Goal: Task Accomplishment & Management: Complete application form

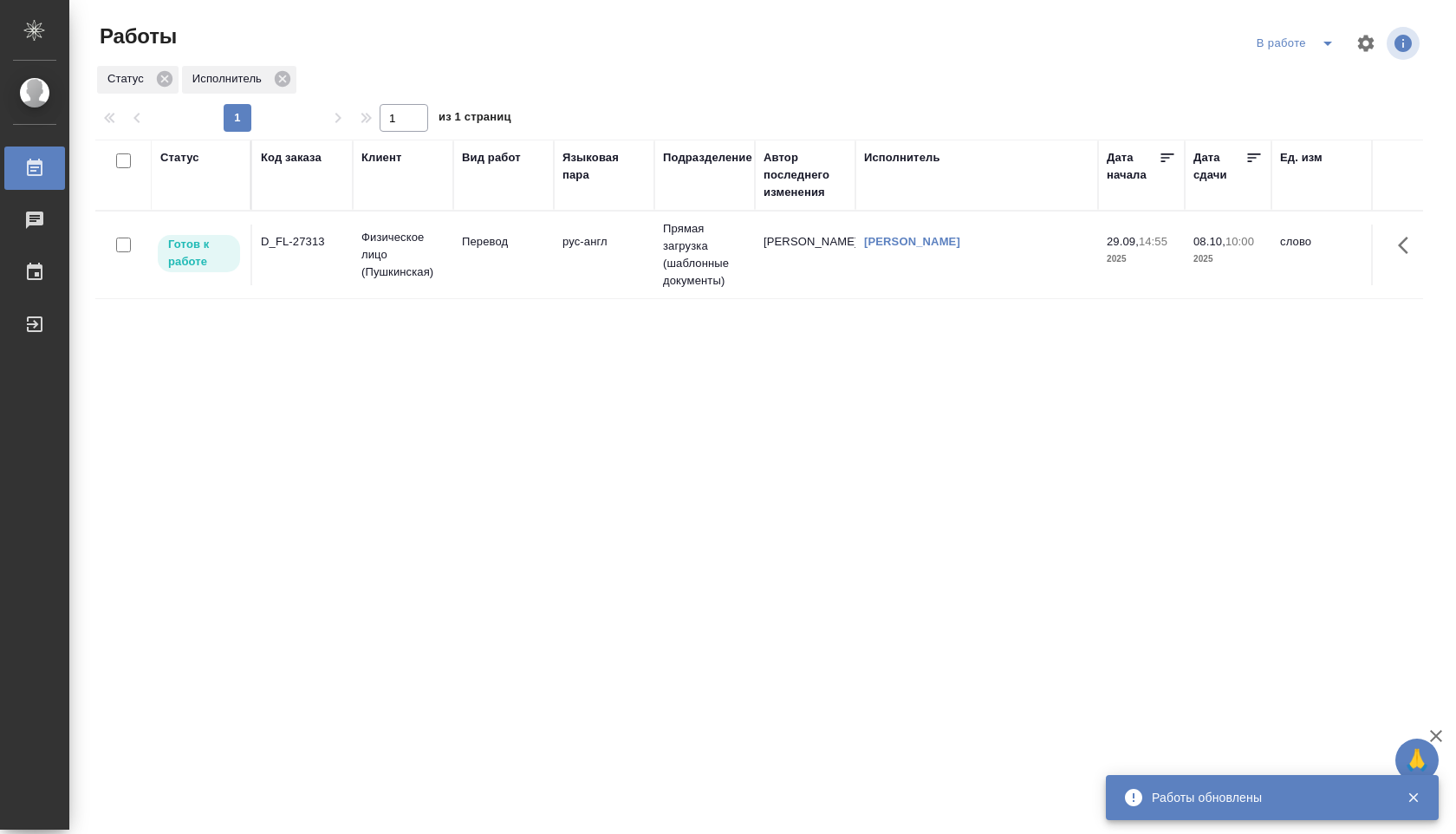
click at [1299, 49] on div "В работе" at bounding box center [1299, 43] width 93 height 28
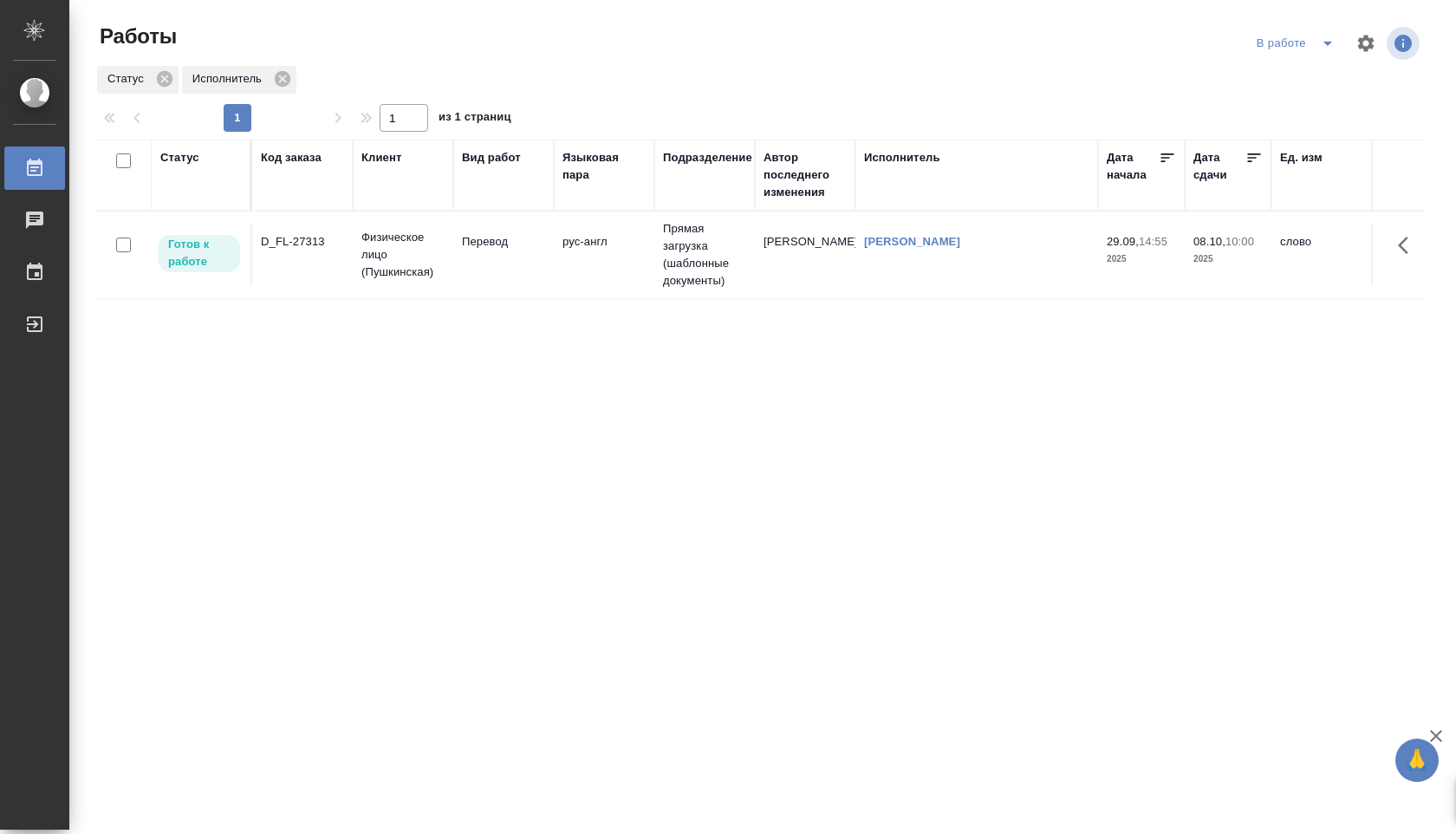
click at [1326, 47] on icon "split button" at bounding box center [1327, 43] width 20 height 20
click at [1279, 84] on li "Стандартные настройки" at bounding box center [1298, 77] width 167 height 28
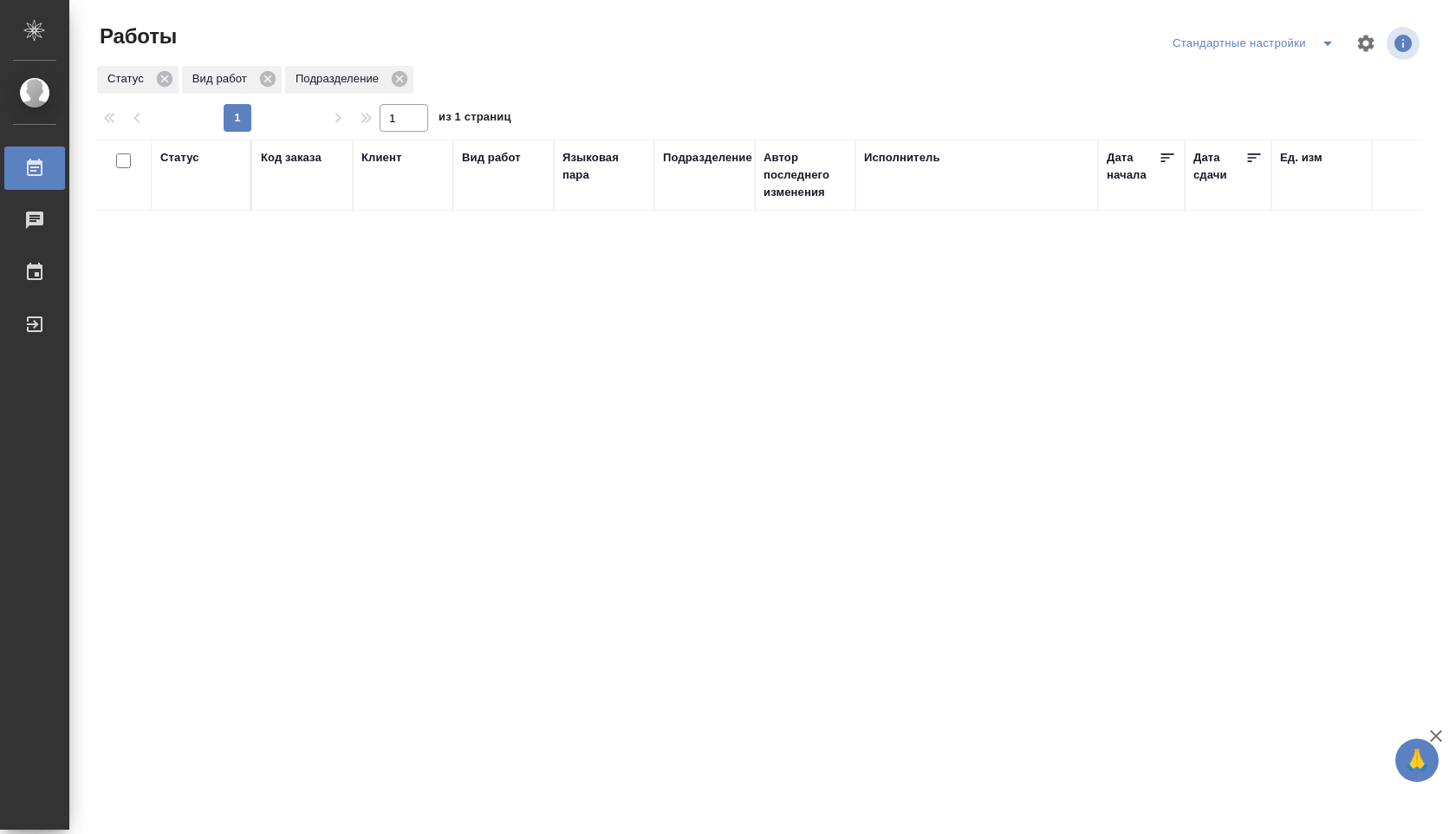
click at [1326, 45] on icon "split button" at bounding box center [1327, 43] width 20 height 20
click at [1258, 82] on li "В работе" at bounding box center [1254, 77] width 181 height 28
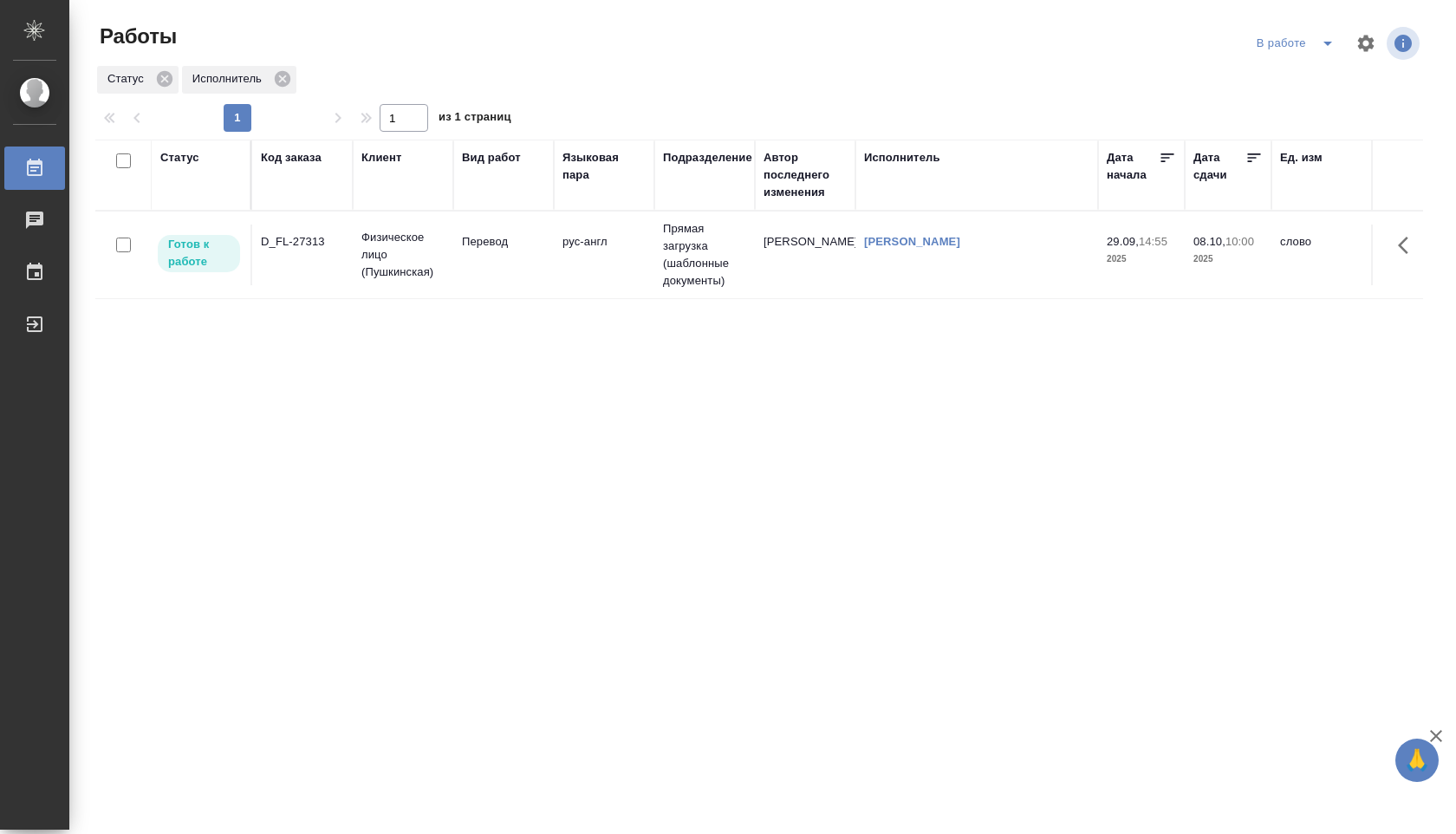
click at [681, 239] on td "Прямая загрузка (шаблонные документы)" at bounding box center [704, 255] width 100 height 87
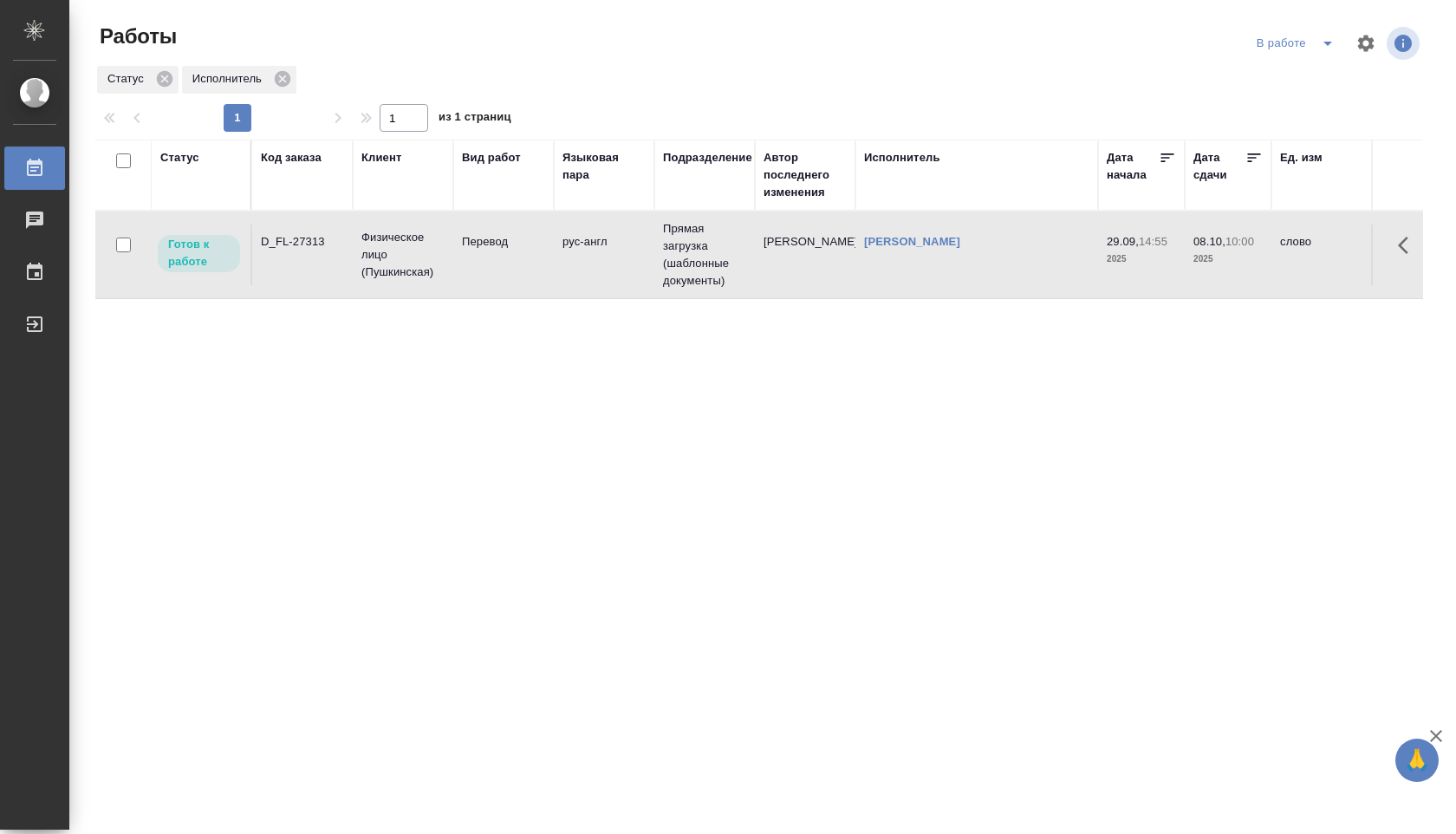
click at [681, 239] on td "Прямая загрузка (шаблонные документы)" at bounding box center [704, 255] width 100 height 87
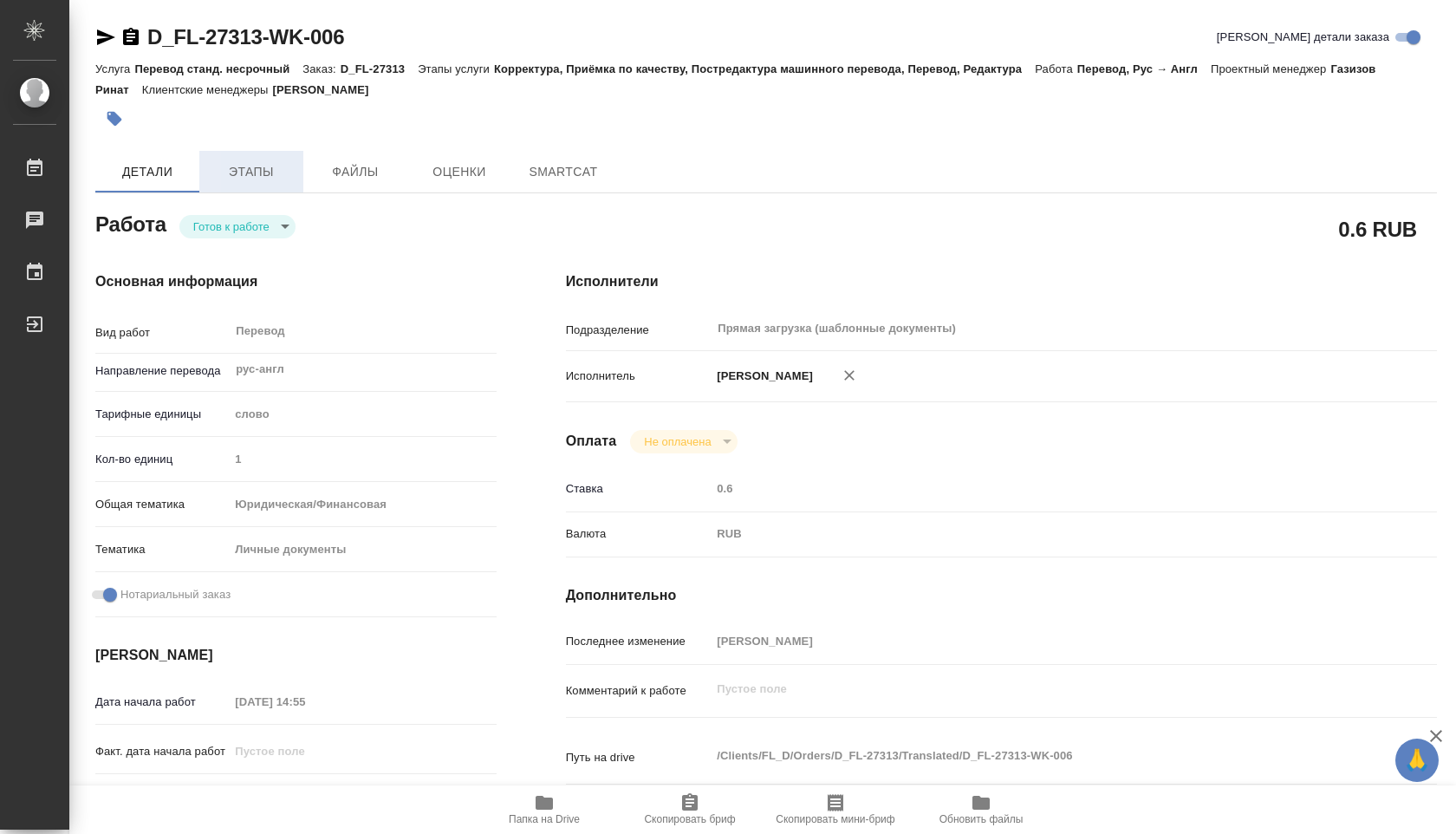
type textarea "x"
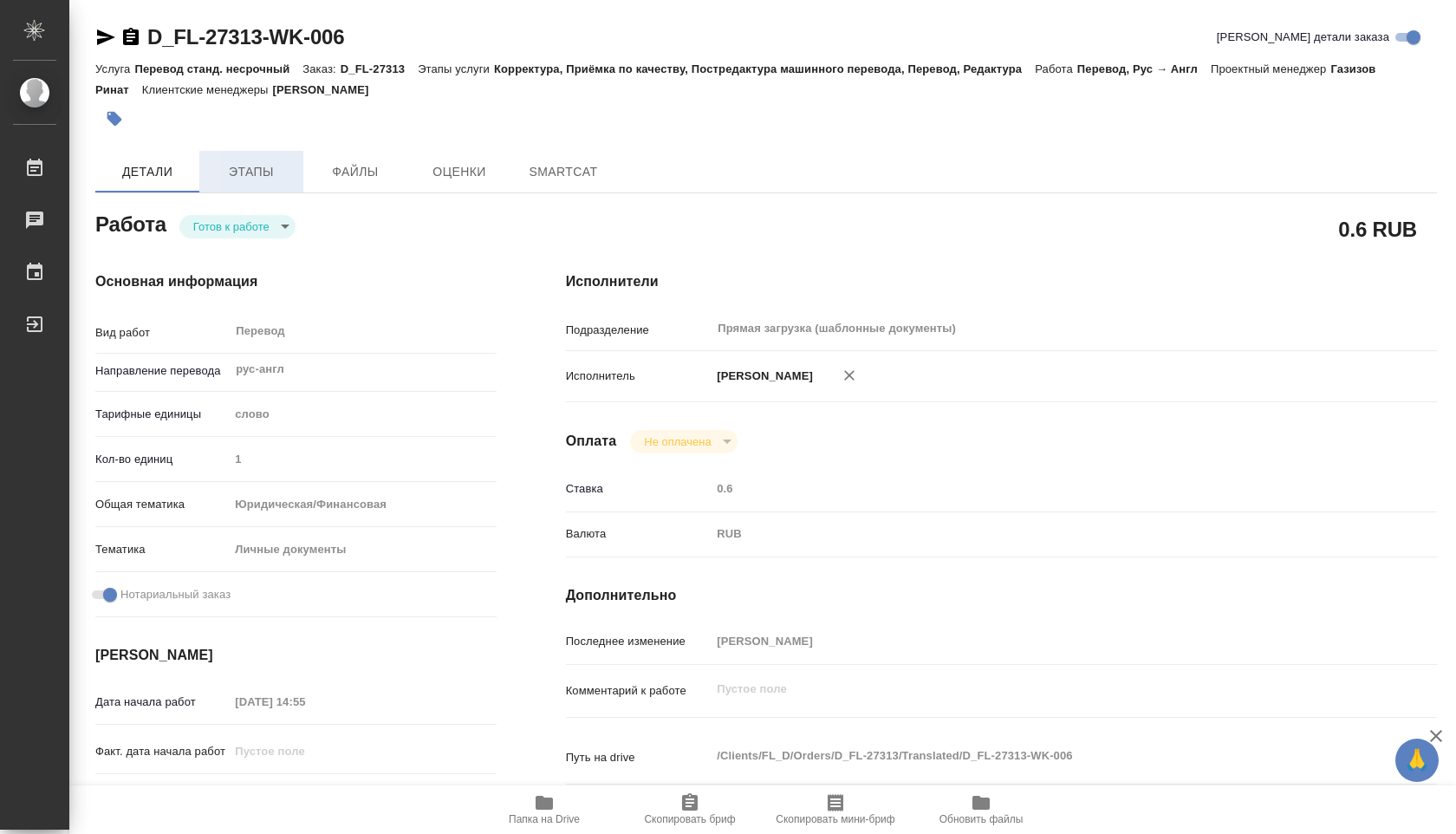
type textarea "x"
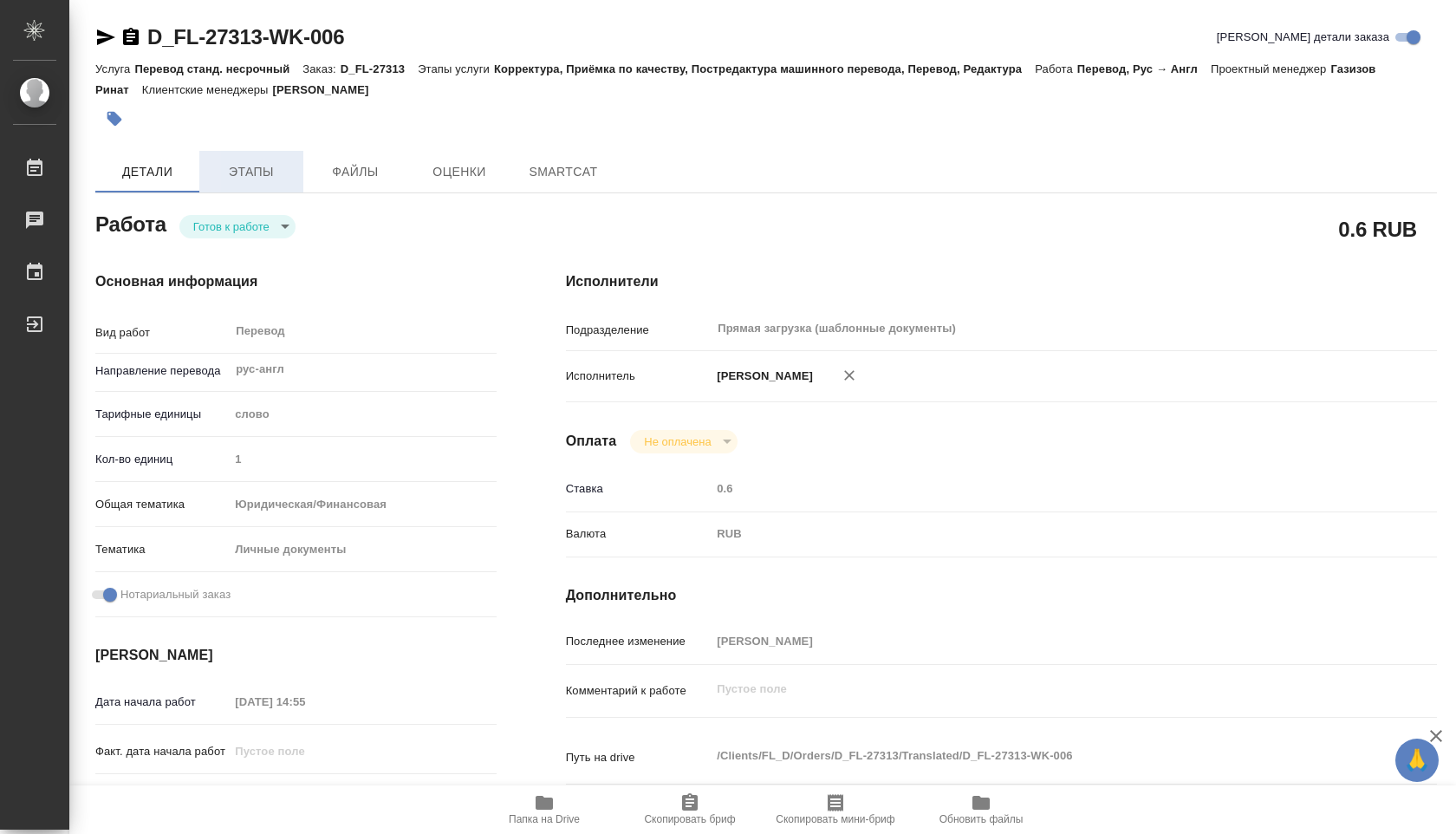
click at [248, 174] on span "Этапы" at bounding box center [251, 172] width 83 height 21
type textarea "x"
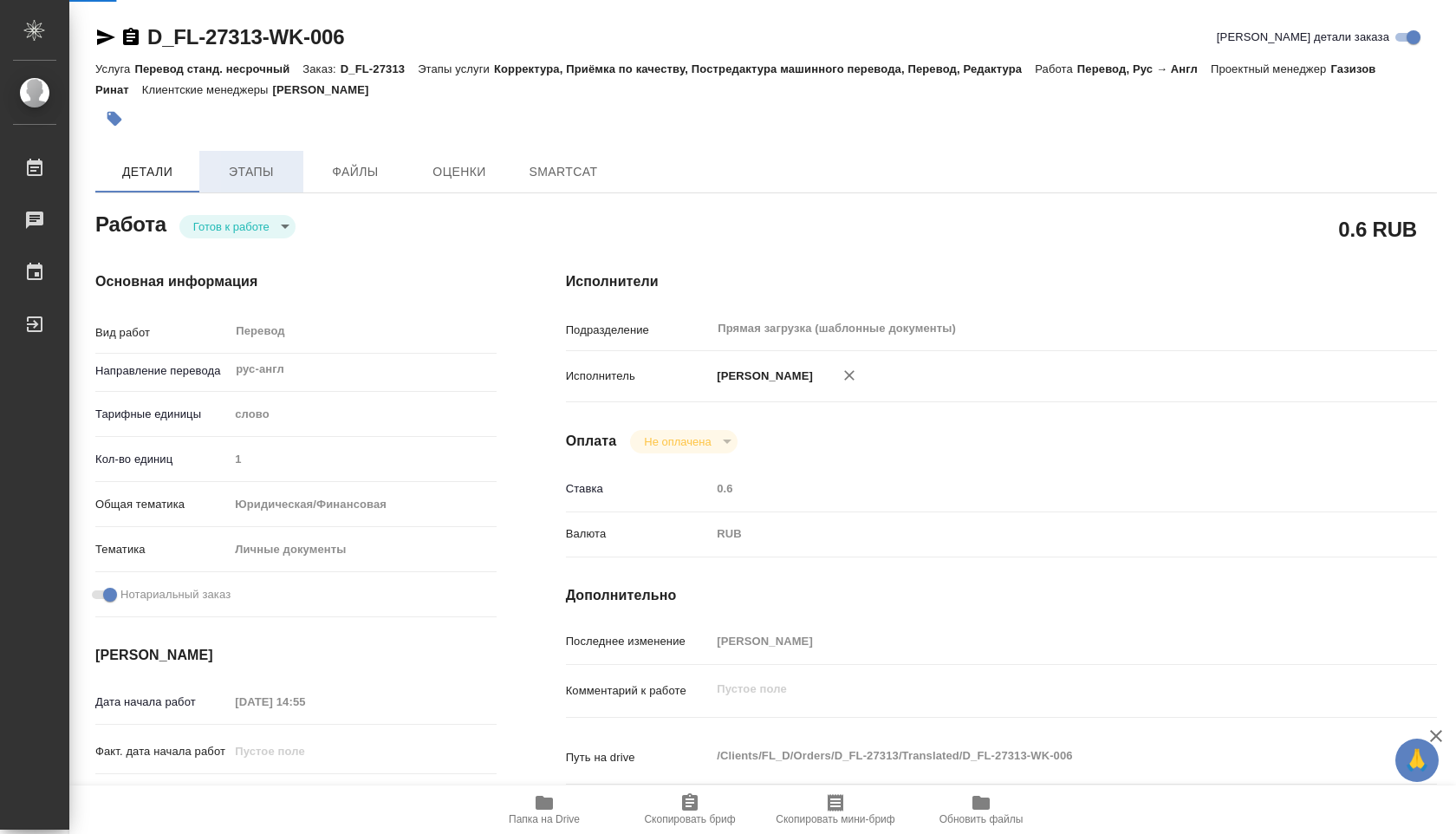
type textarea "x"
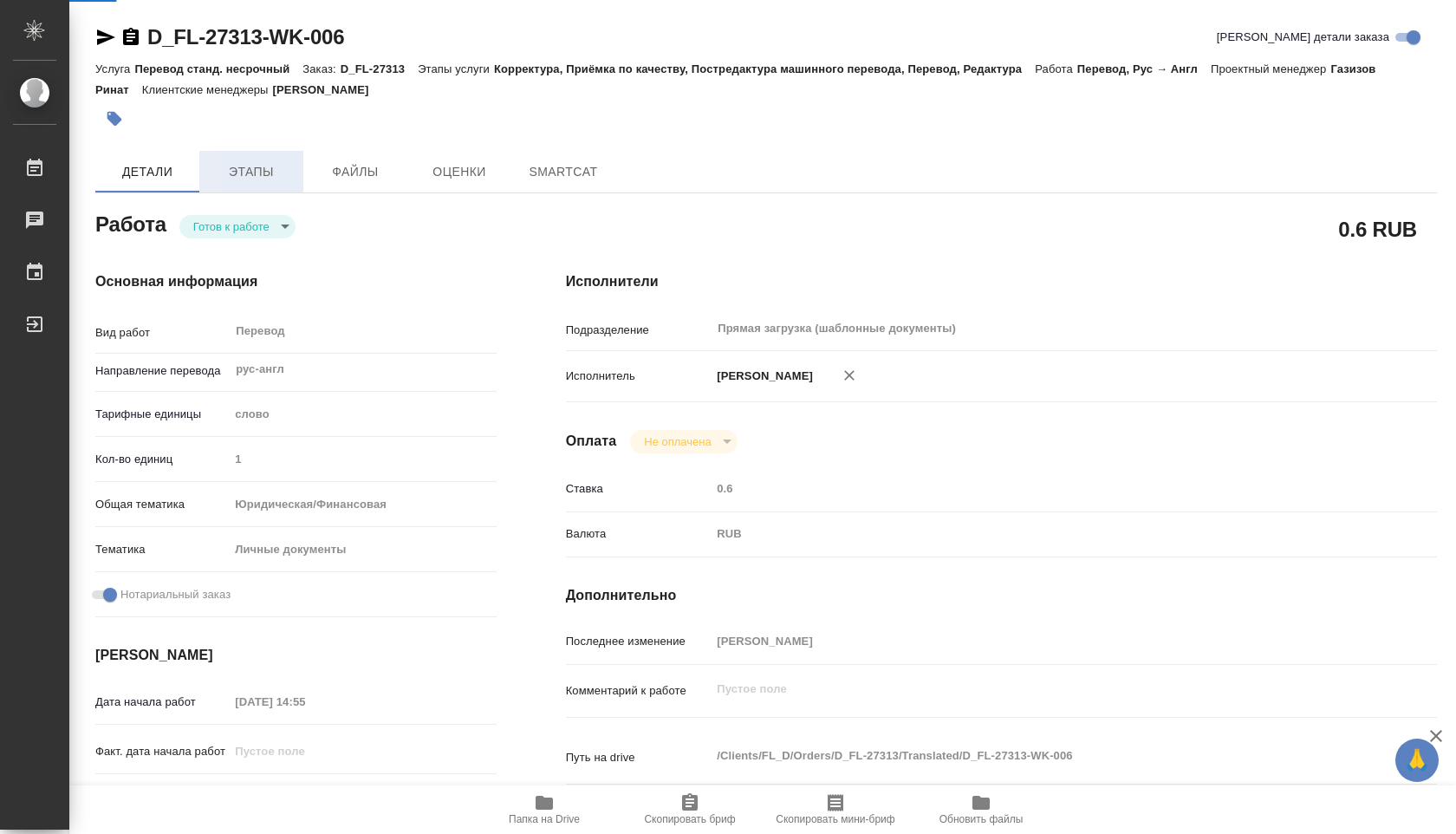
type textarea "x"
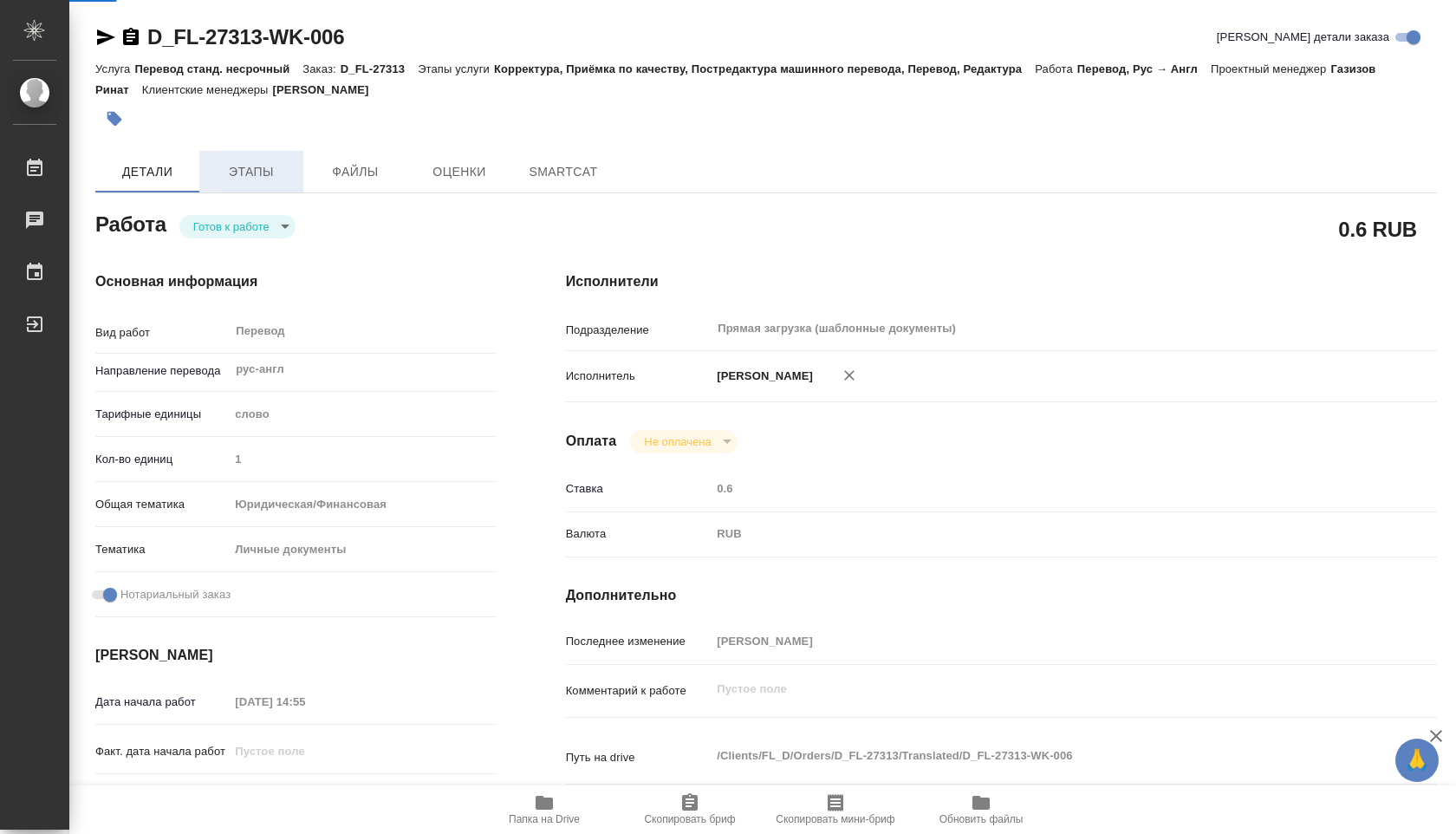
type textarea "x"
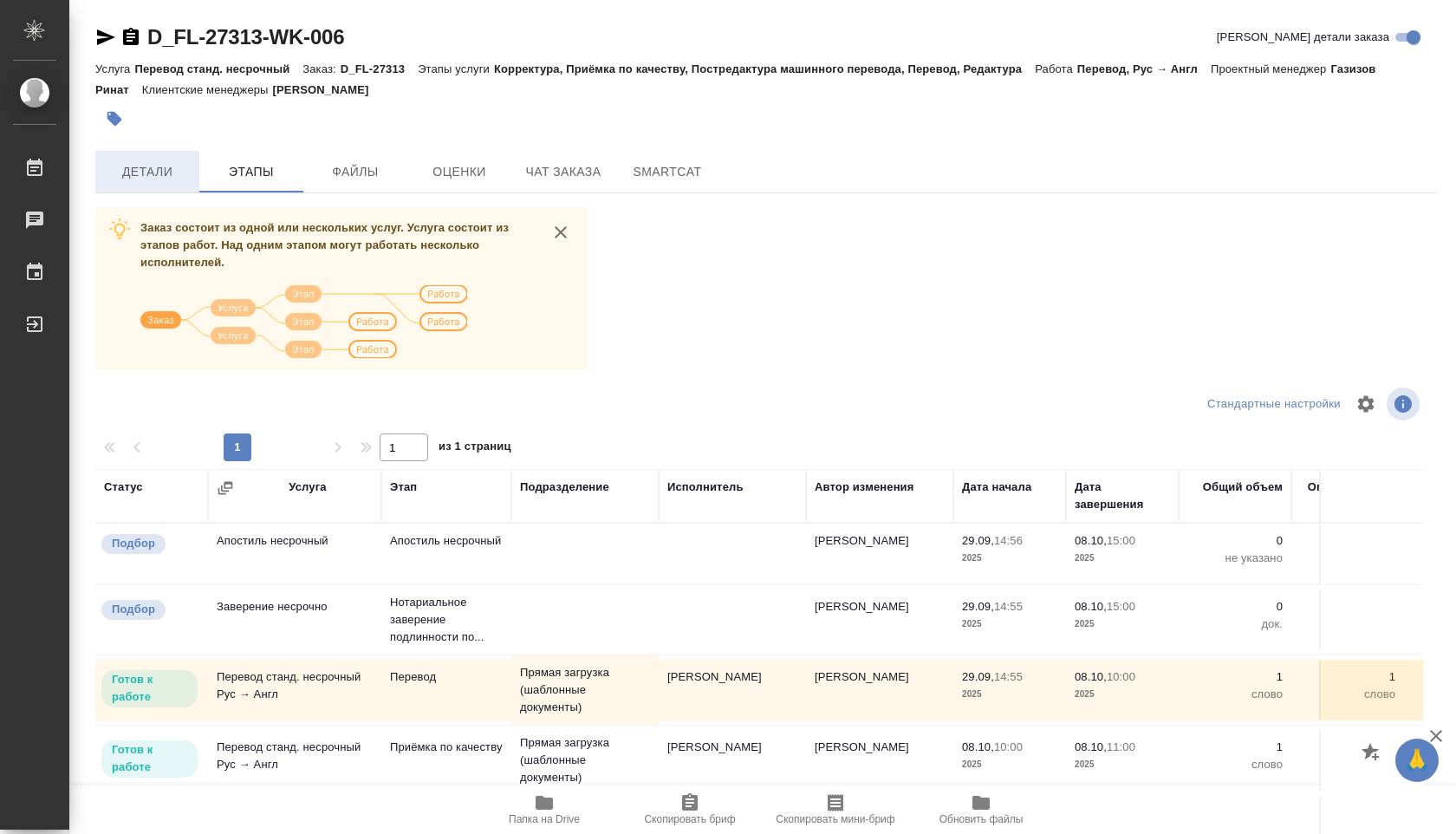
click at [150, 174] on span "Детали" at bounding box center [147, 172] width 83 height 21
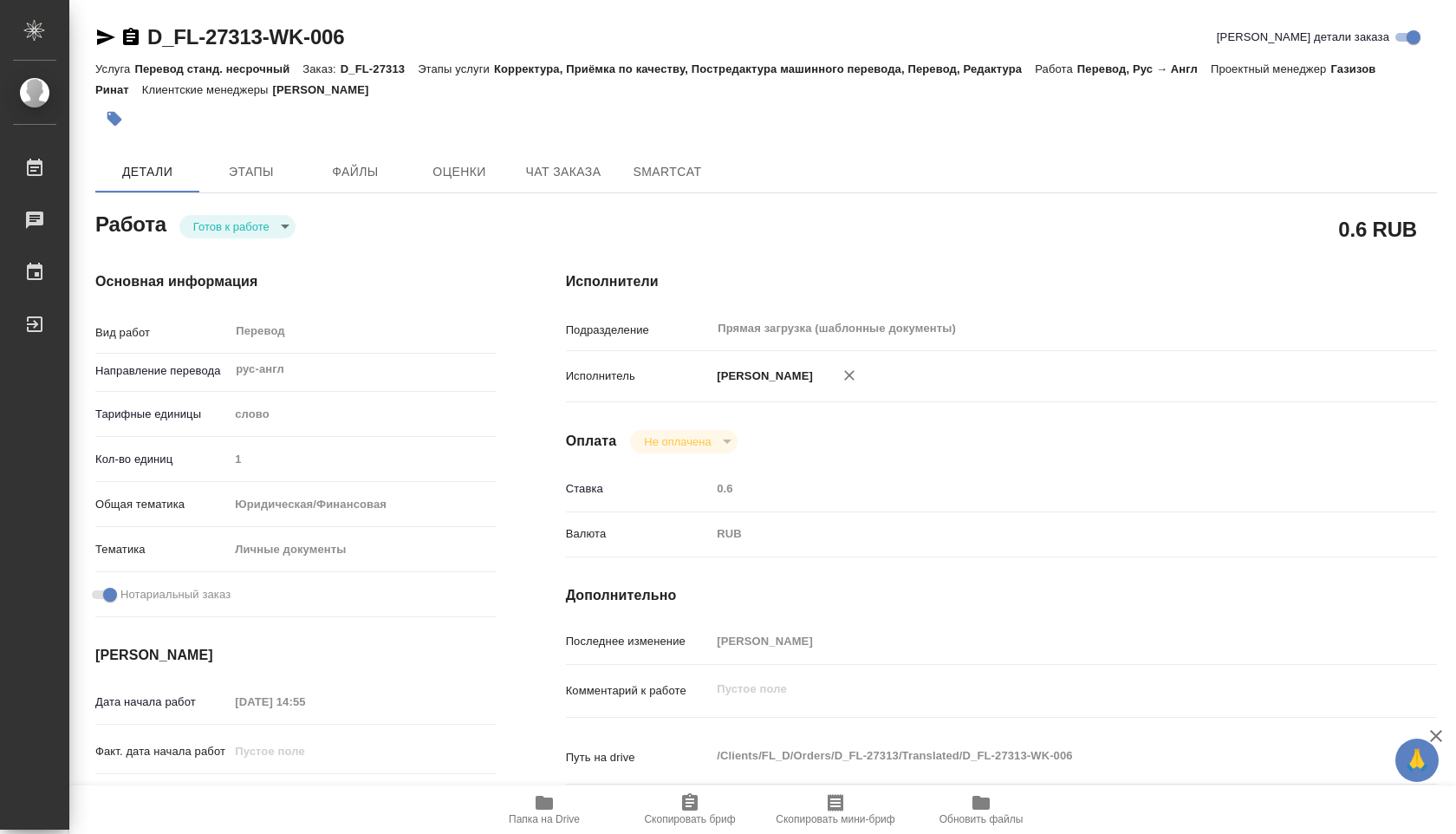
type textarea "x"
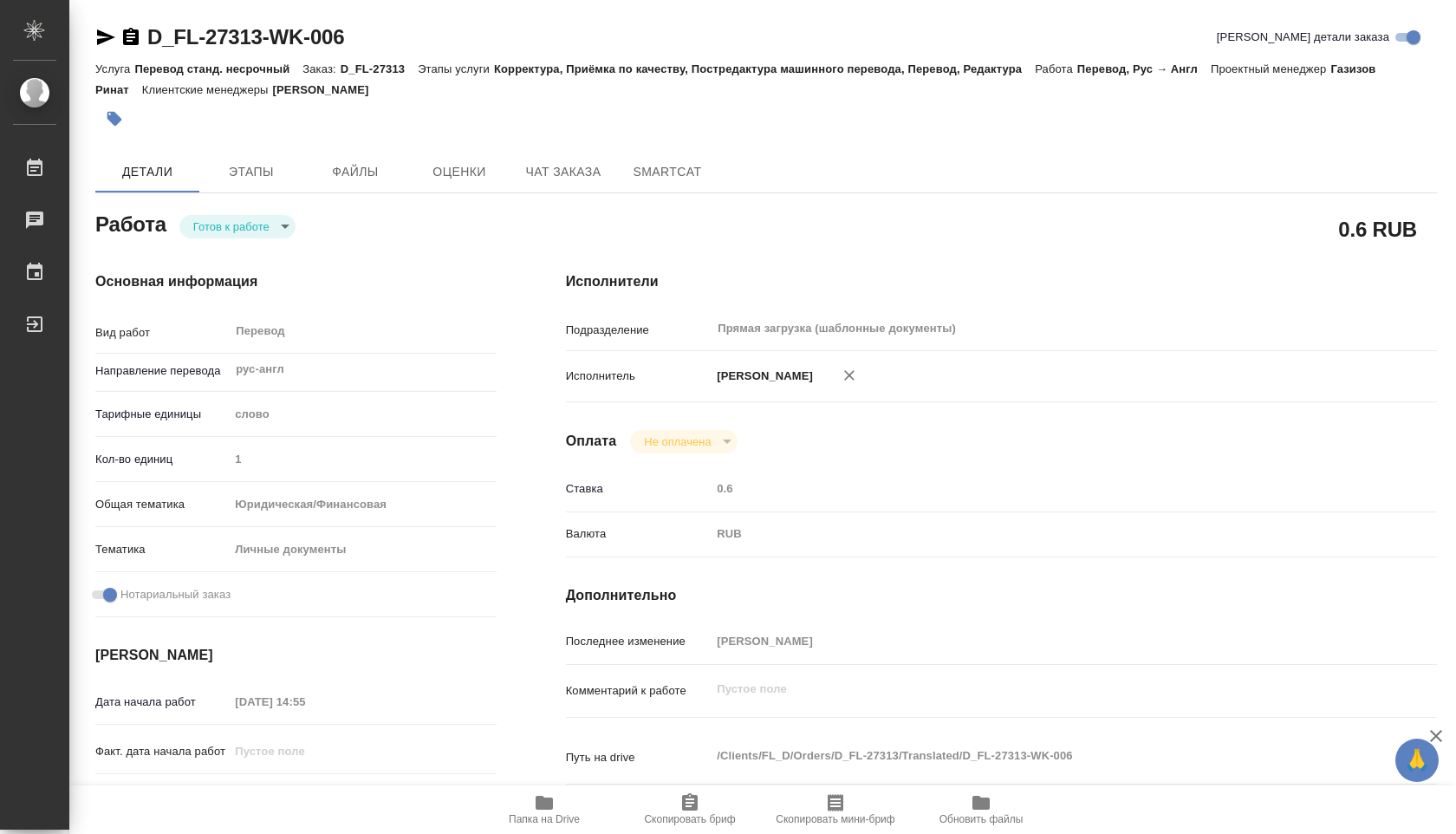
type textarea "x"
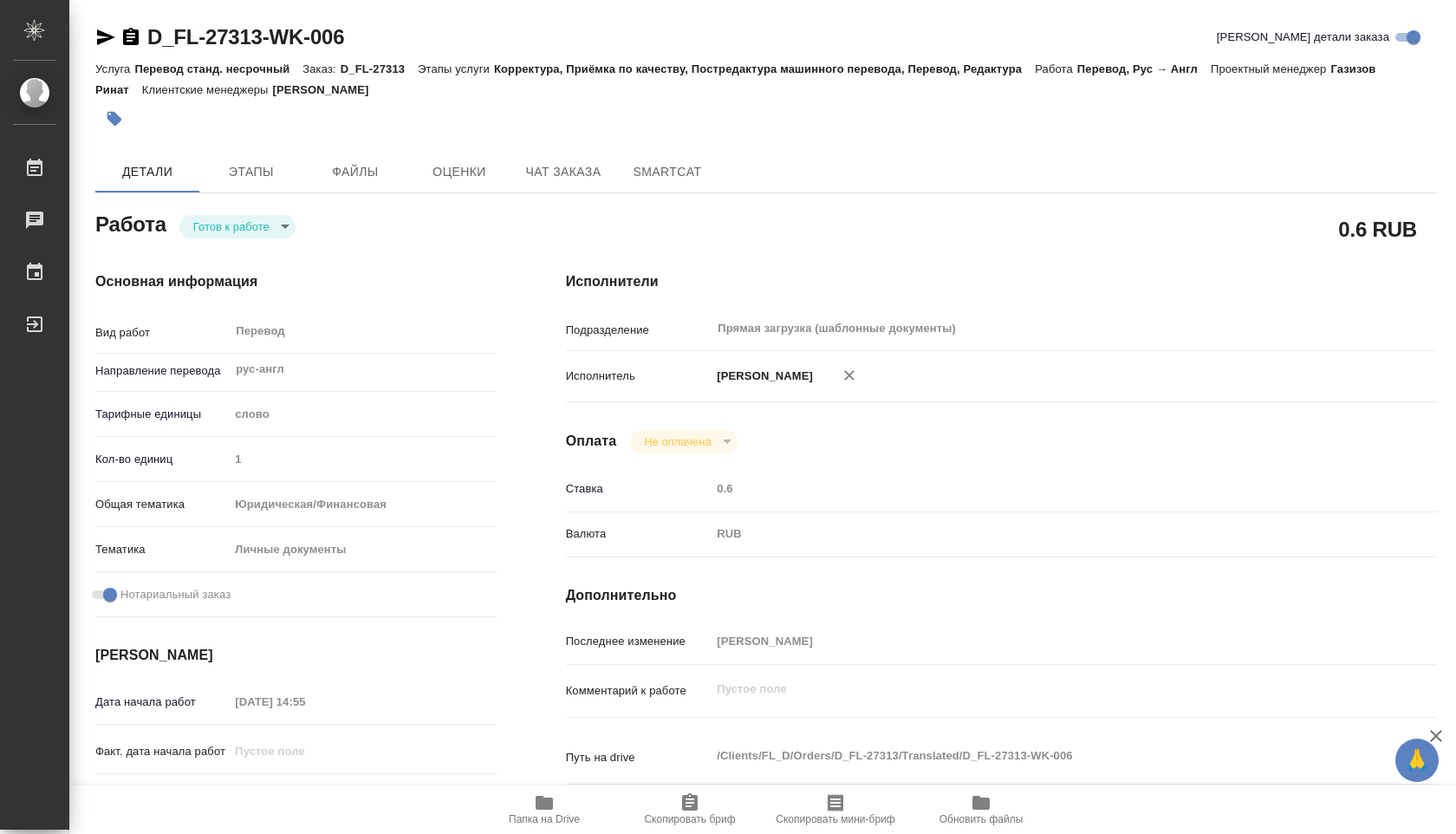
type textarea "x"
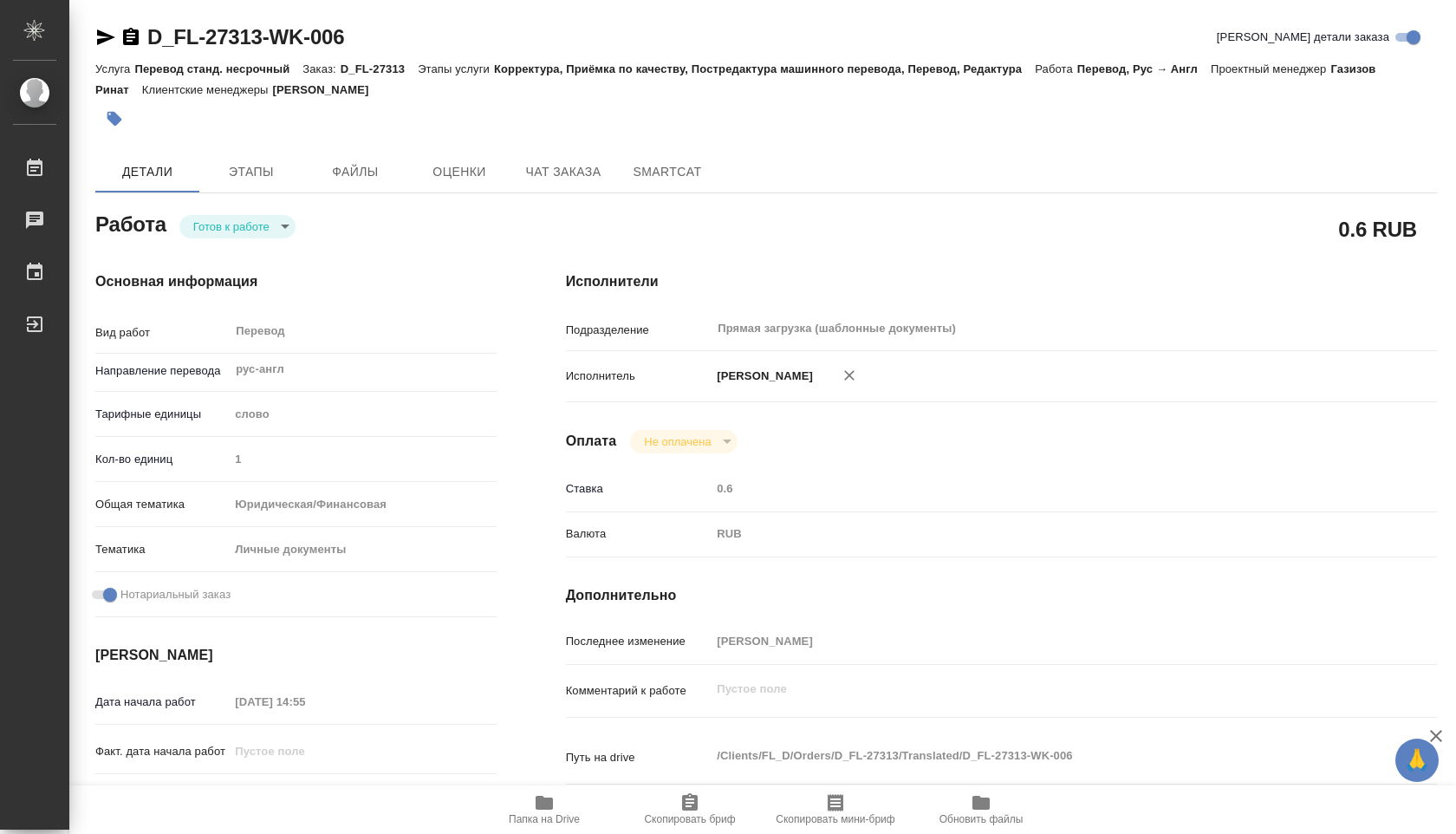
click at [289, 227] on body "🙏 .cls-1 fill:#fff; AWATERA Shuvalova Anna Работы 0 Чаты График Выйти D_FL-2731…" at bounding box center [728, 417] width 1456 height 834
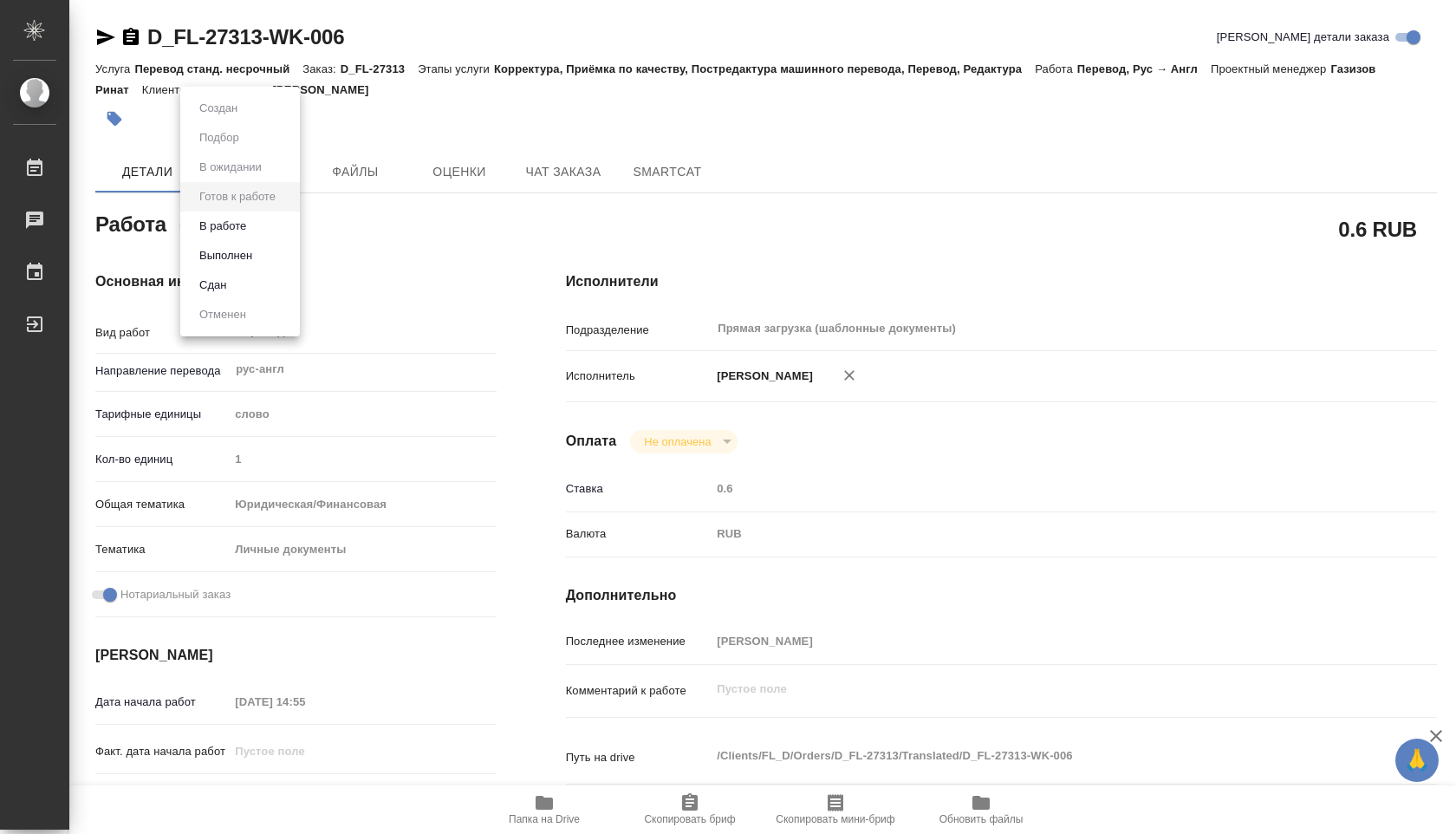
type textarea "x"
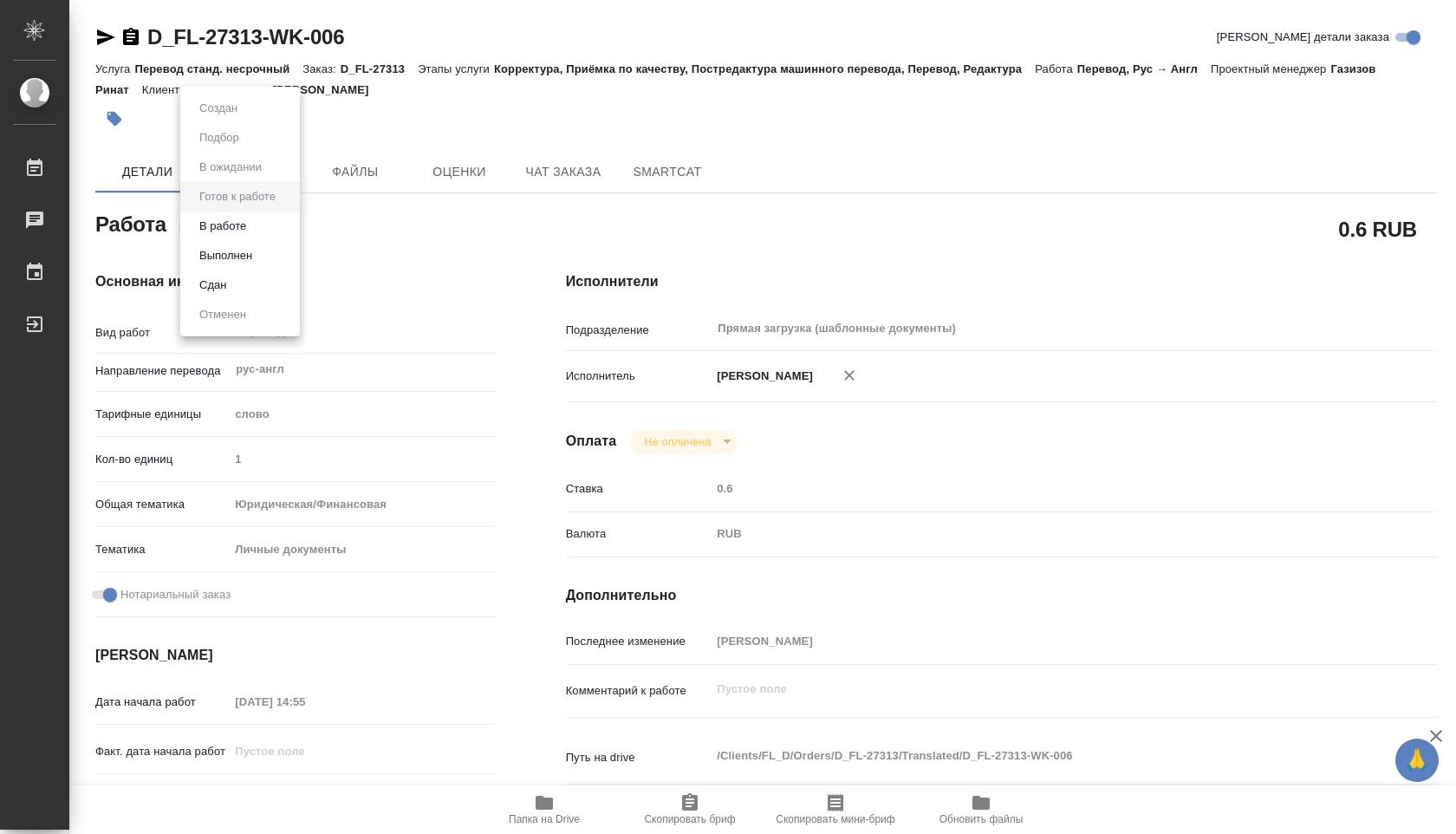
click at [260, 229] on li "В работе" at bounding box center [240, 225] width 120 height 29
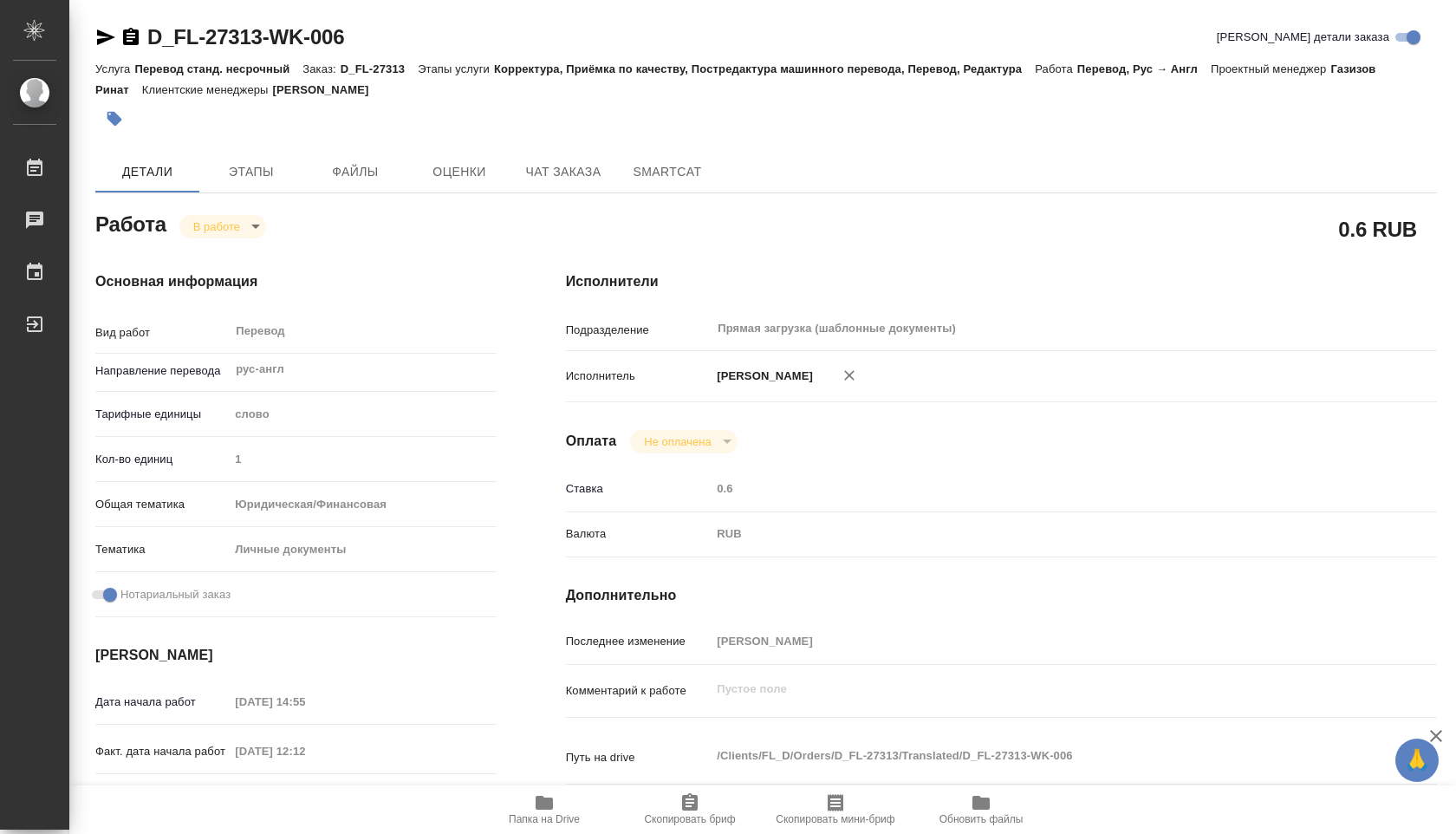
type textarea "x"
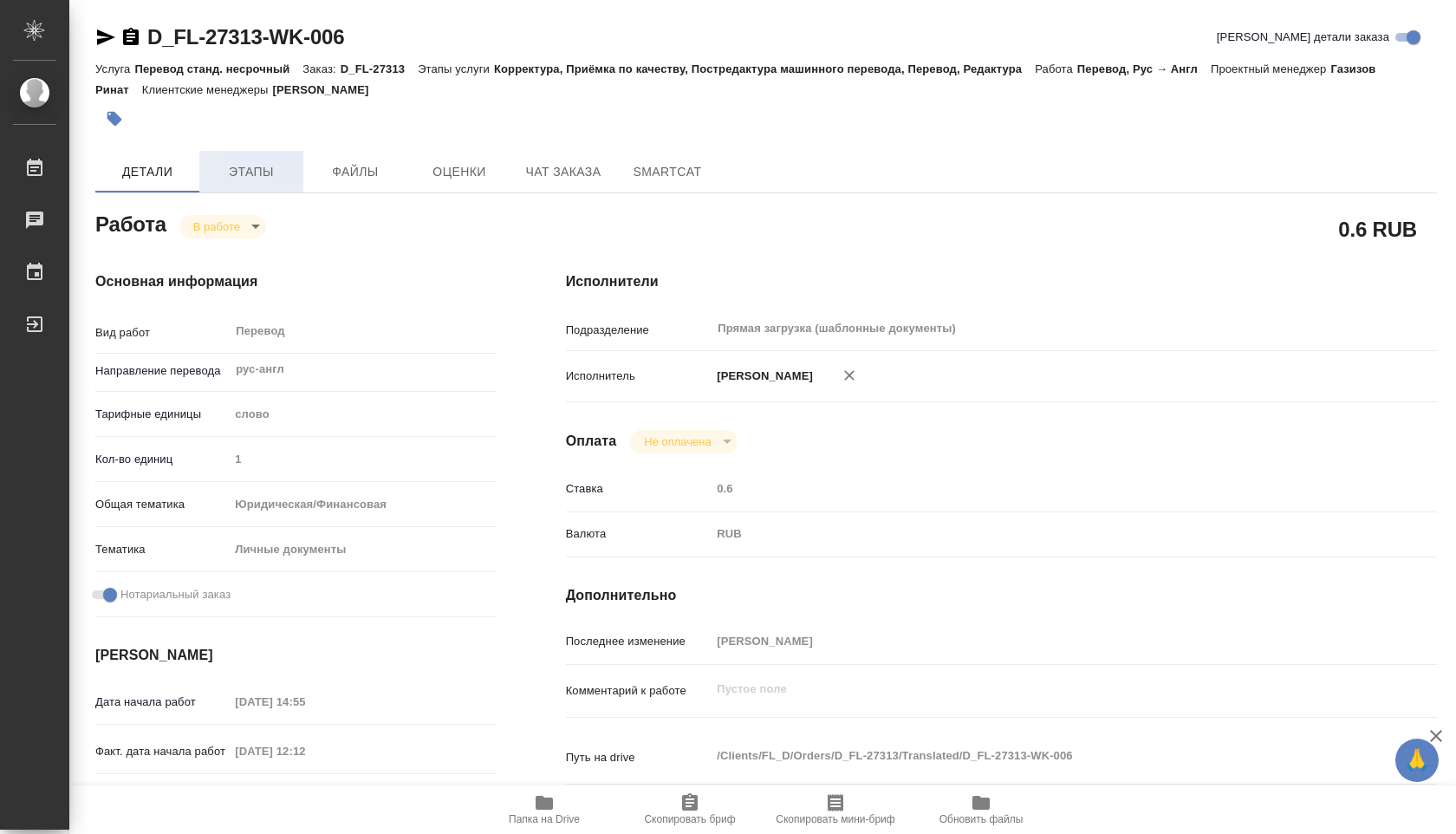
type textarea "x"
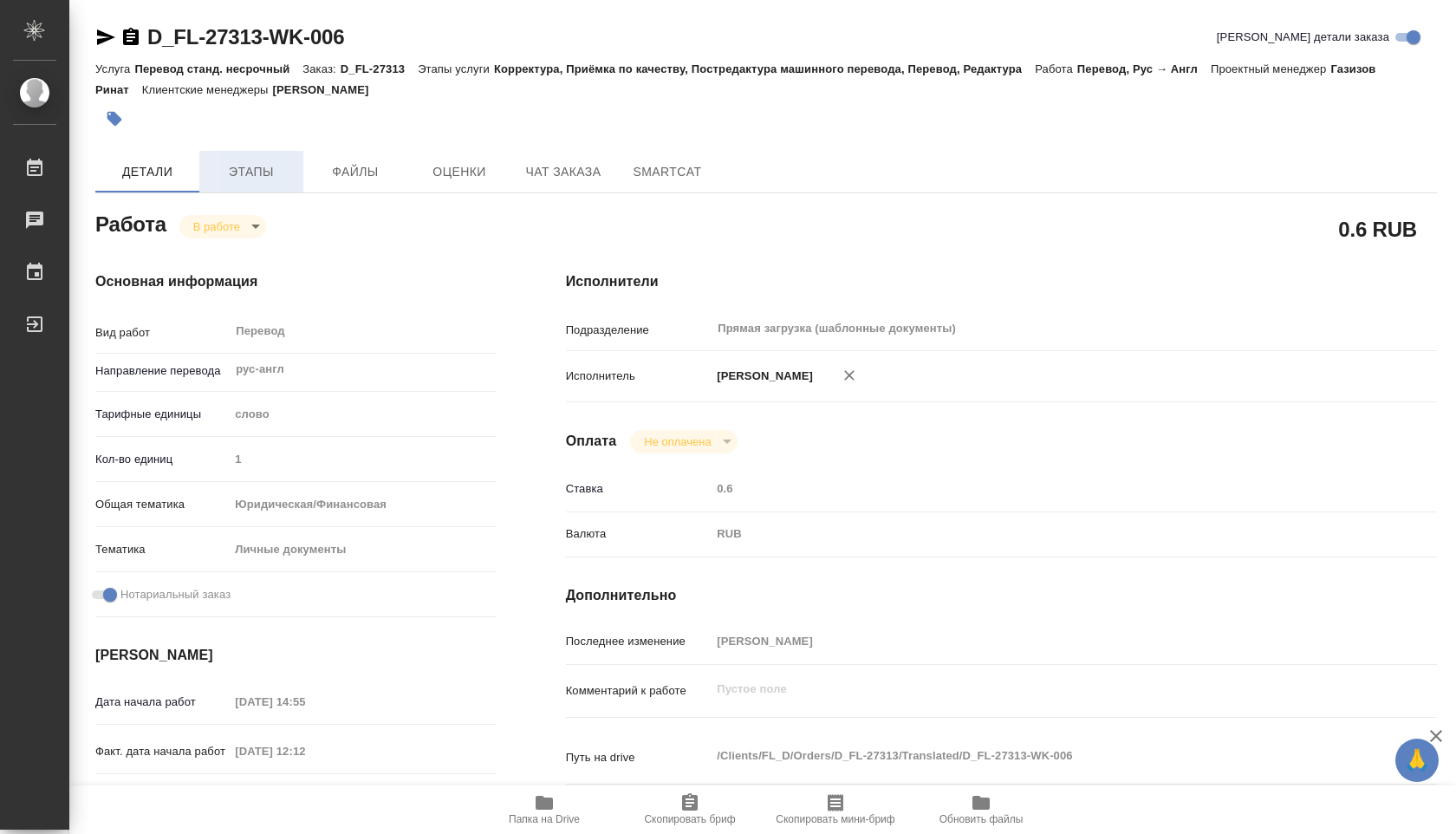
click at [276, 174] on span "Этапы" at bounding box center [251, 172] width 83 height 21
type textarea "x"
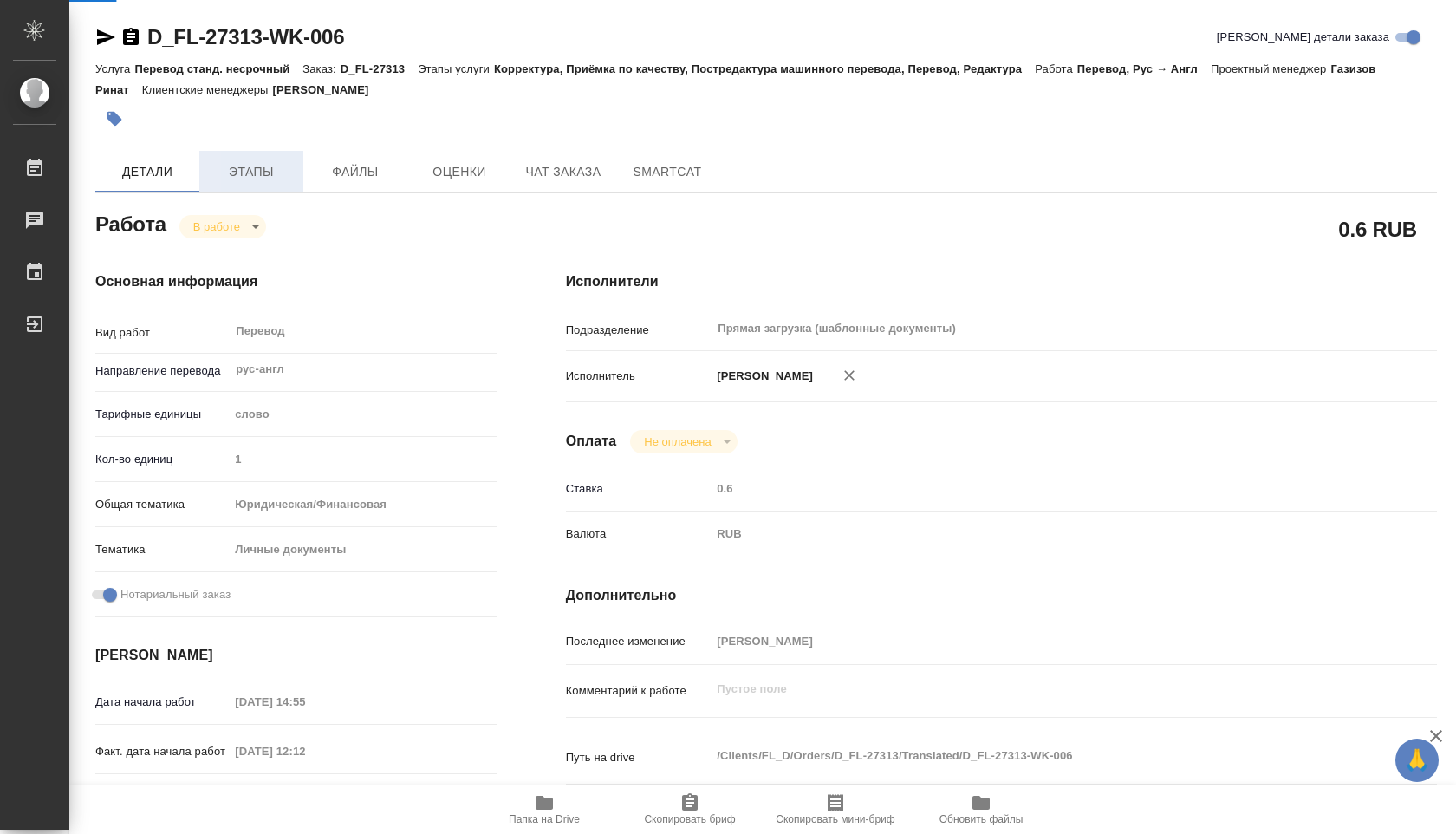
type textarea "x"
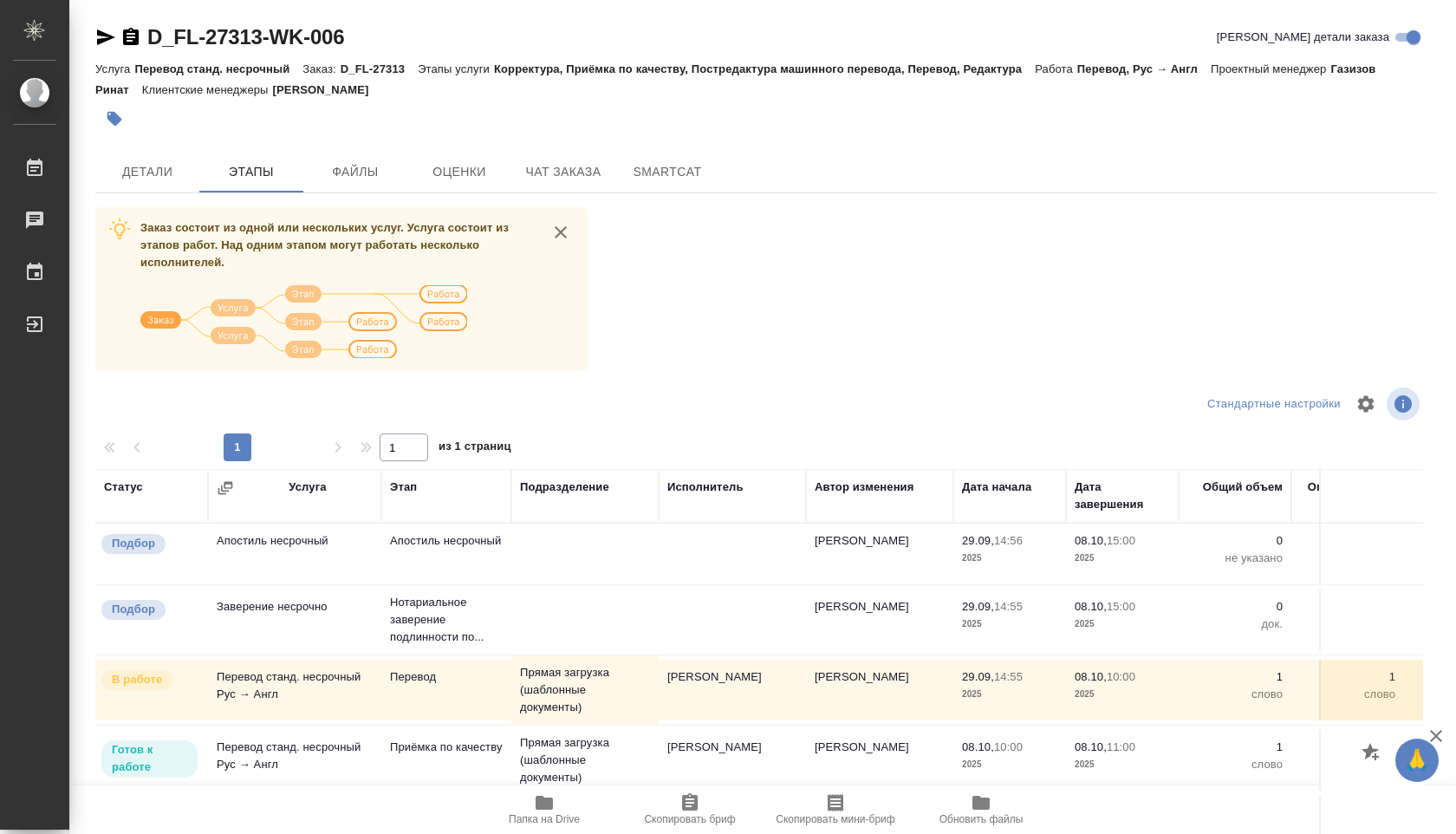
scroll to position [69, 0]
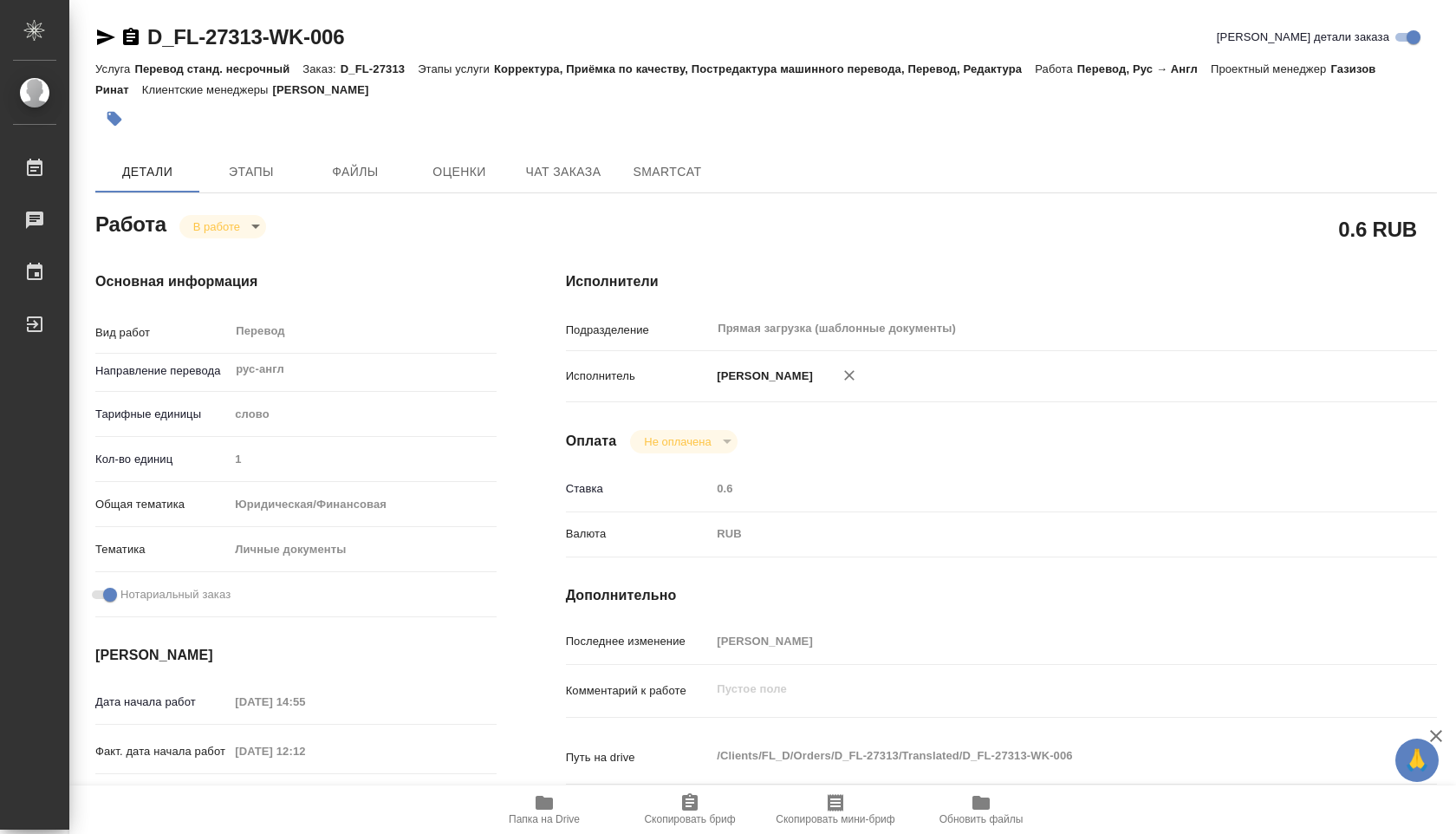
type textarea "x"
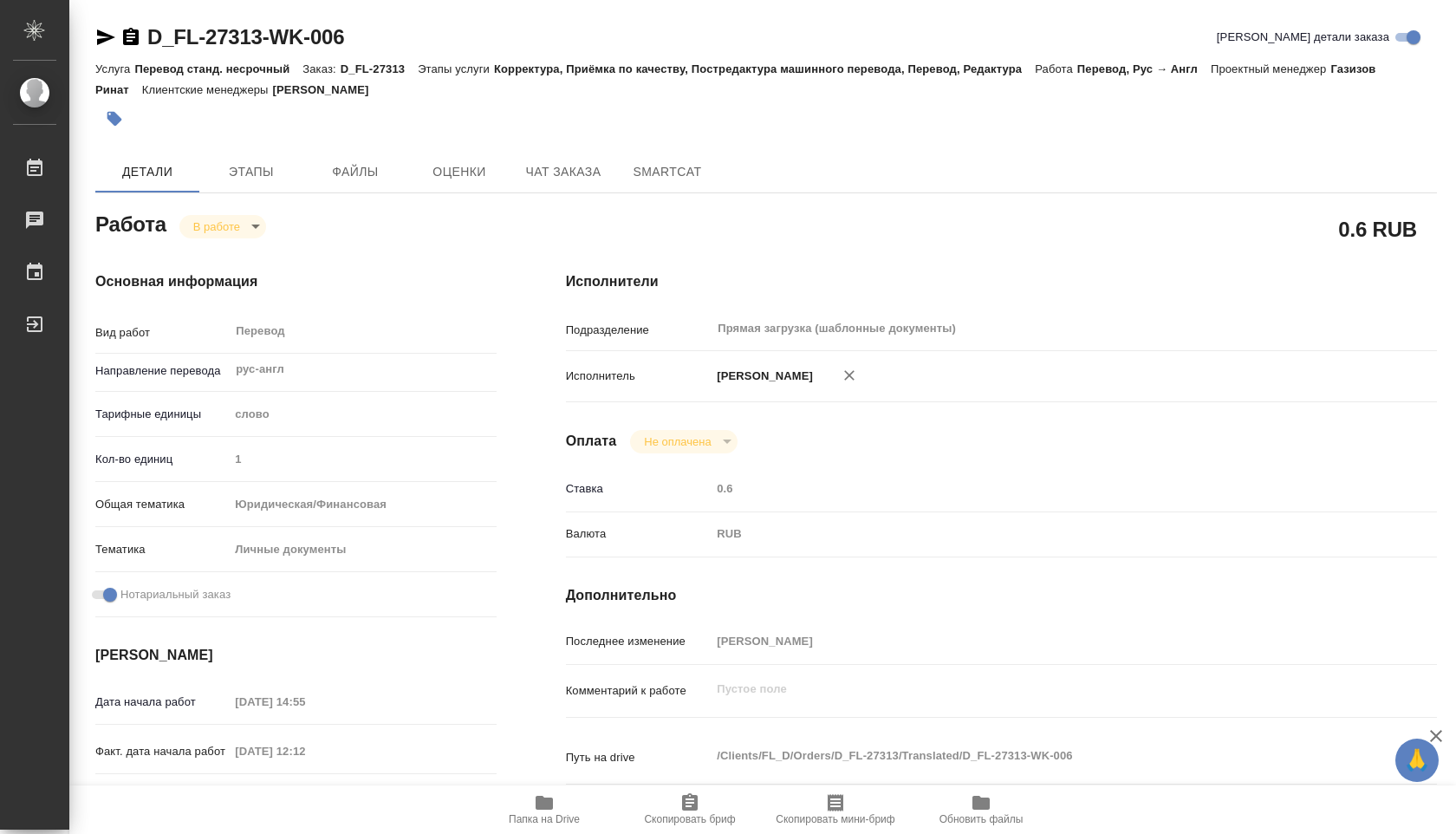
type textarea "x"
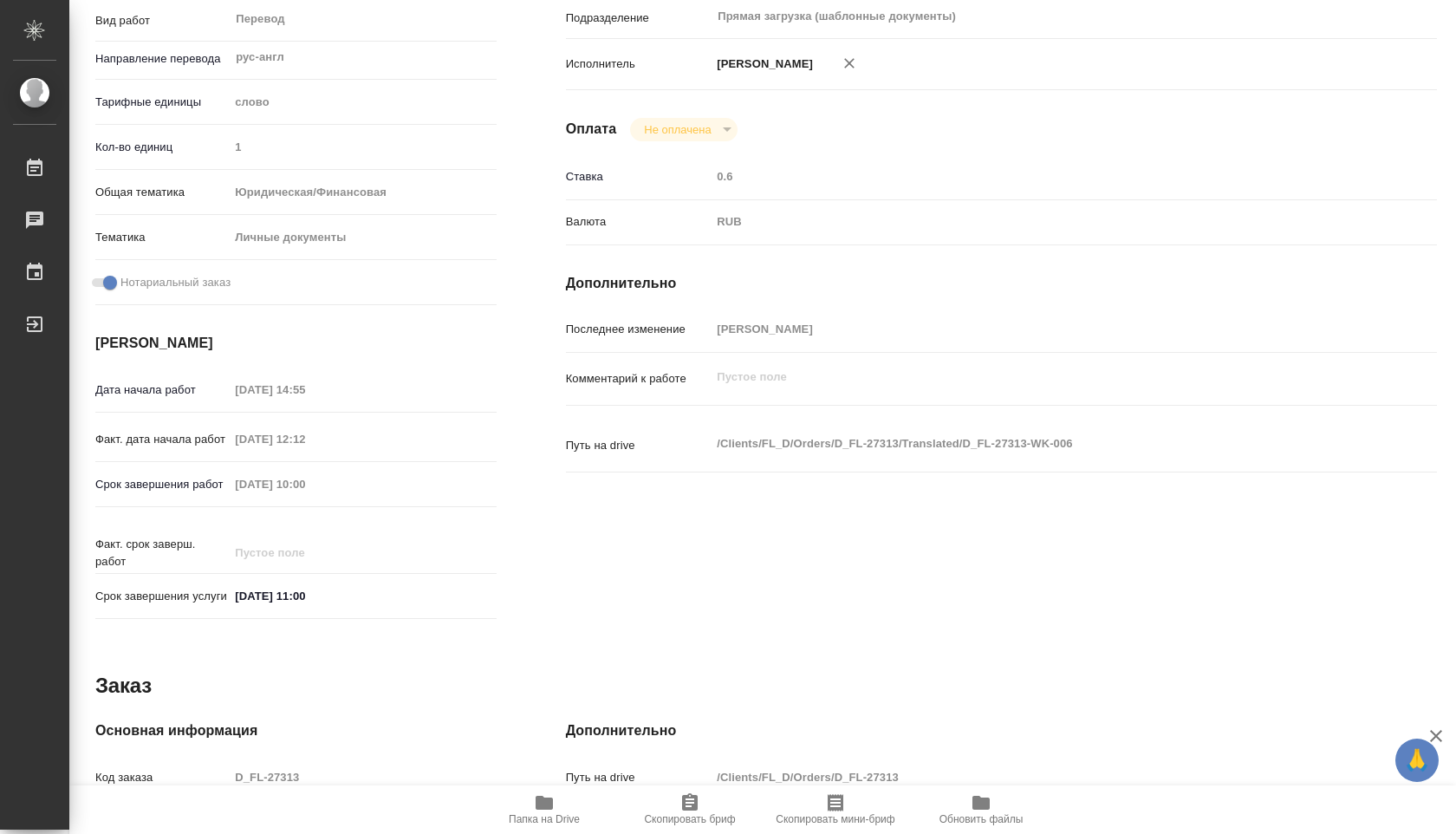
scroll to position [680, 0]
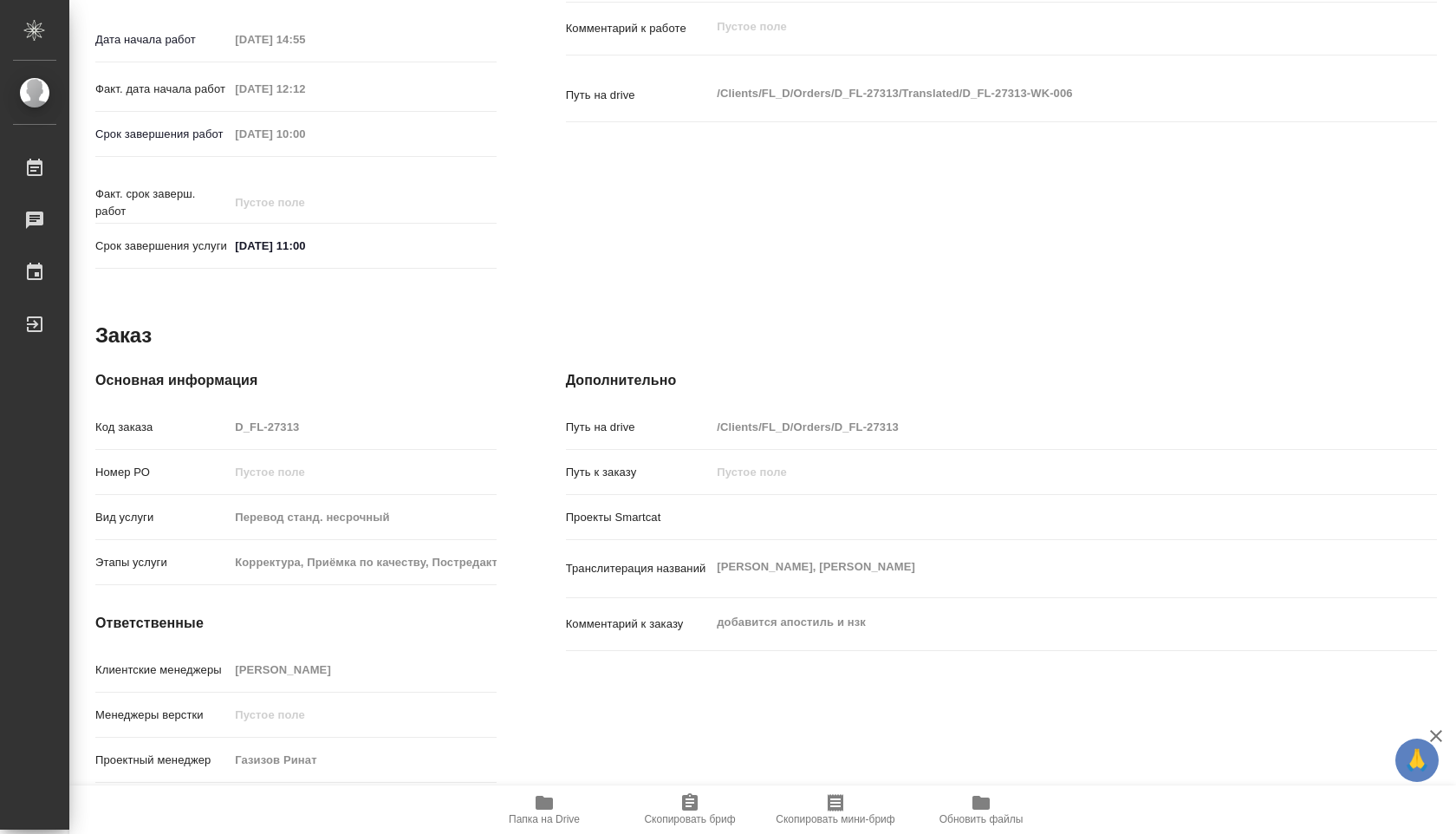
click at [522, 801] on span "Папка на Drive" at bounding box center [544, 808] width 125 height 33
type textarea "x"
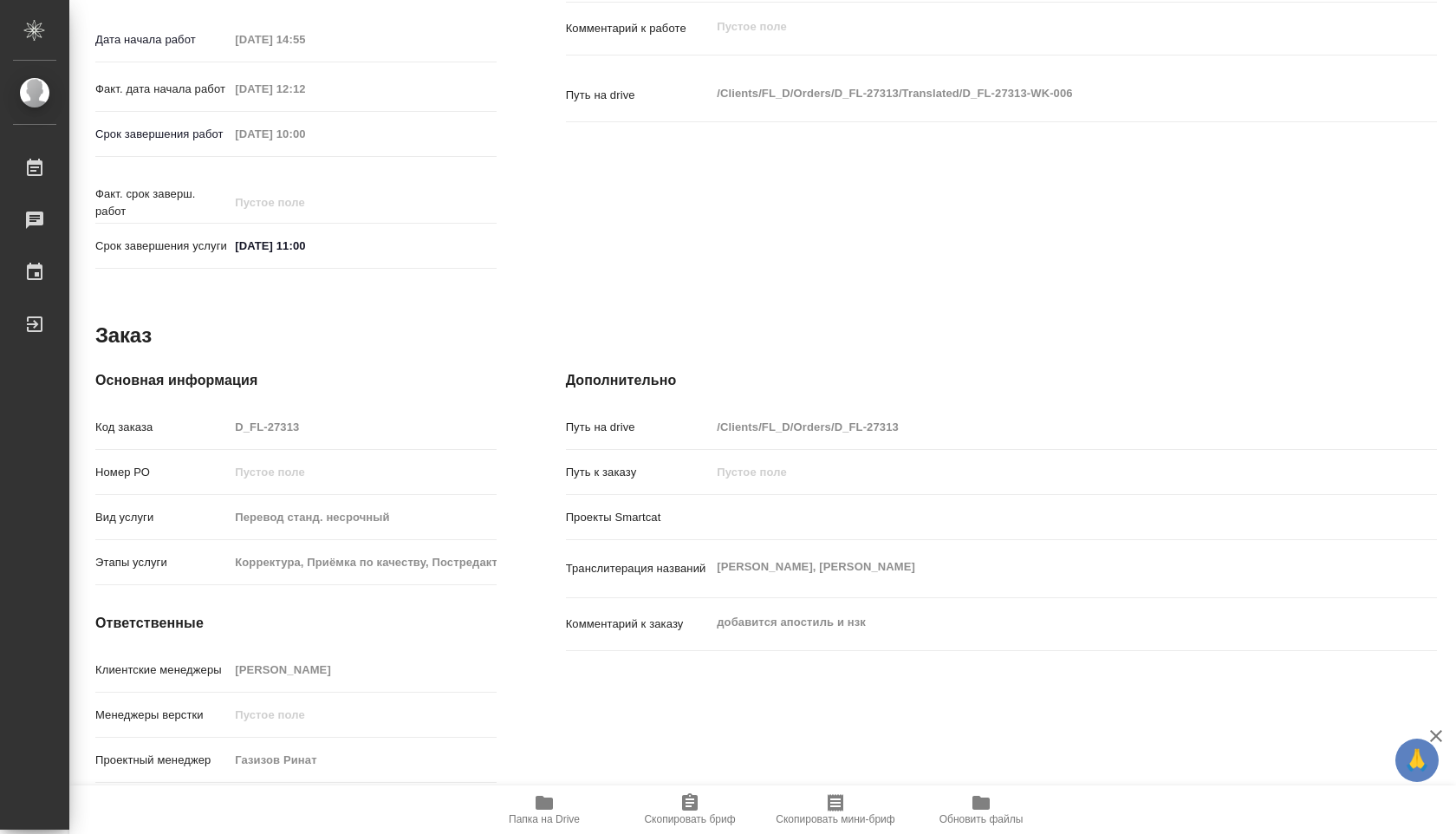
type textarea "x"
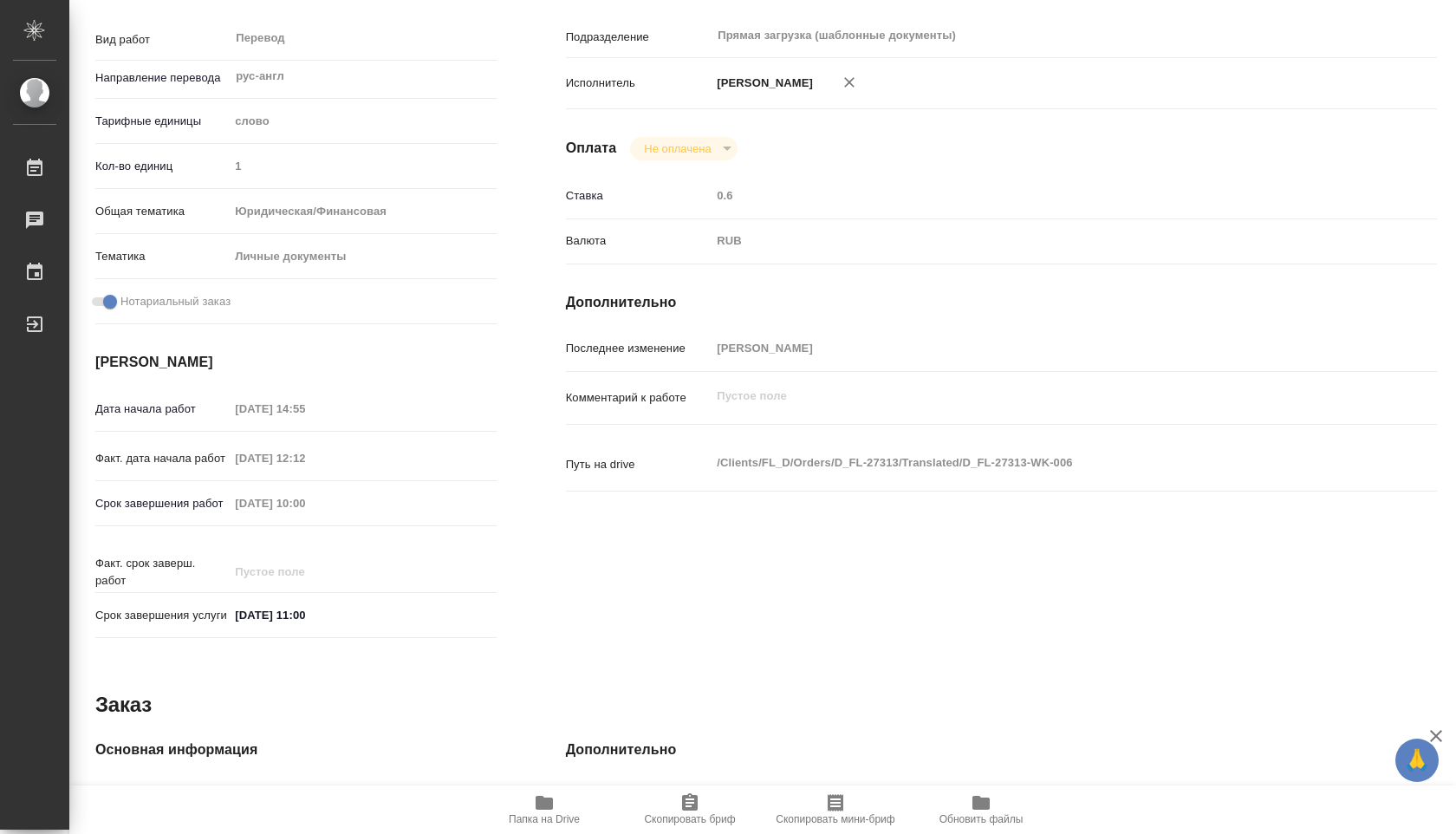
scroll to position [0, 0]
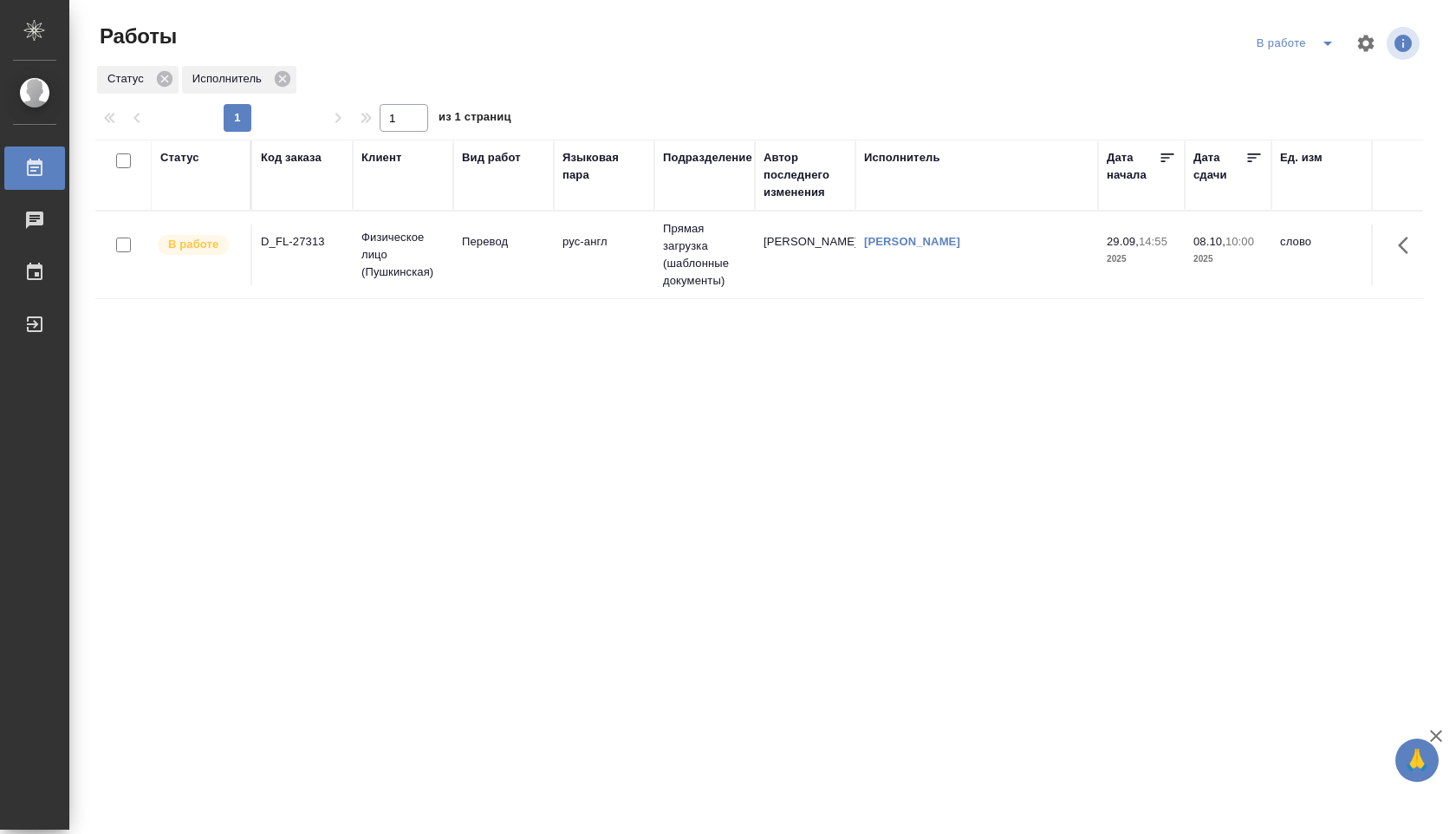
click at [1320, 43] on icon "split button" at bounding box center [1327, 43] width 20 height 20
click at [1286, 86] on li "Стандартные настройки" at bounding box center [1298, 77] width 167 height 28
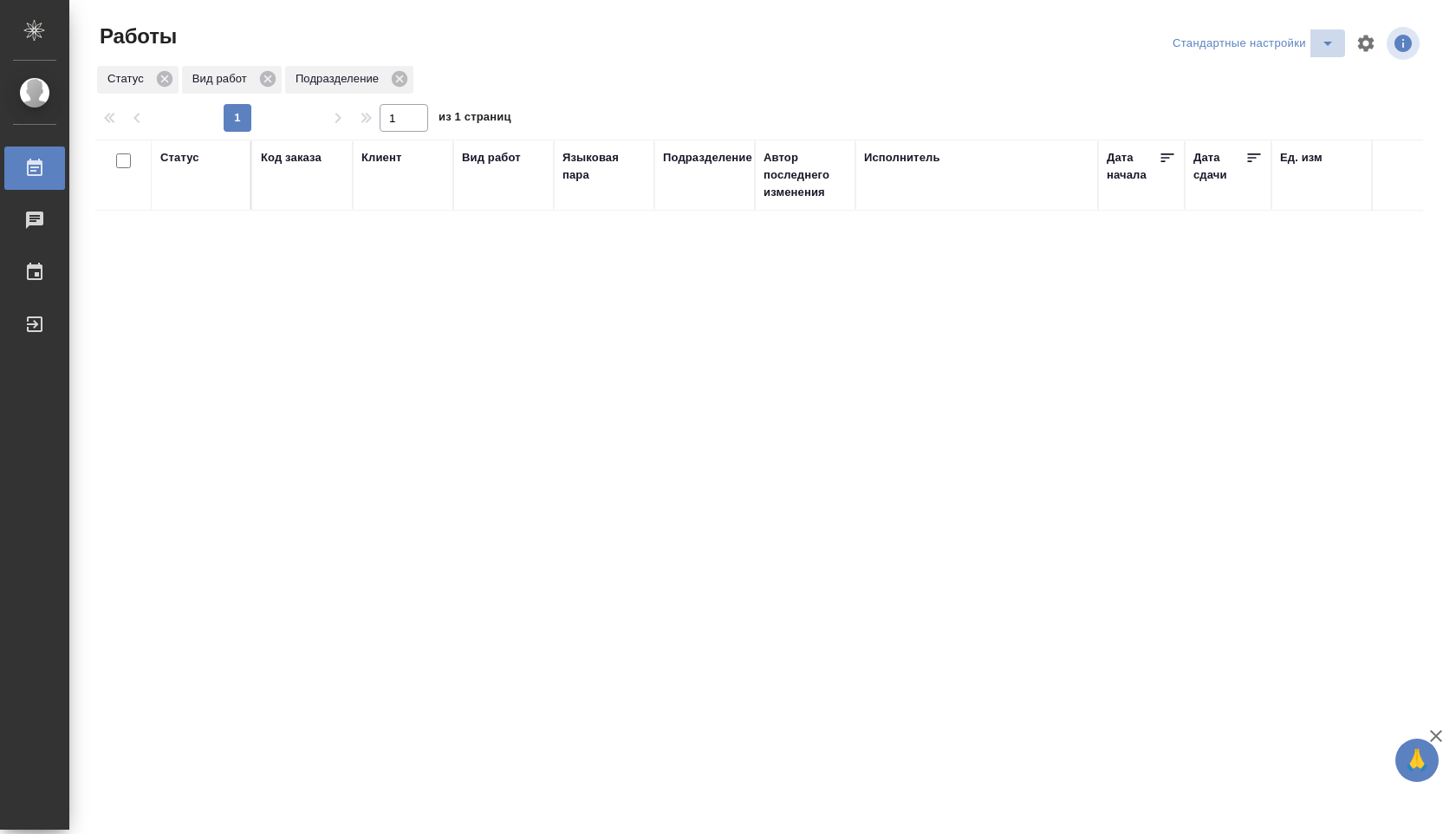
click at [1325, 40] on icon "split button" at bounding box center [1327, 43] width 20 height 20
click at [1279, 62] on ul "В работе" at bounding box center [1254, 77] width 181 height 42
click at [1271, 77] on li "В работе" at bounding box center [1254, 77] width 181 height 28
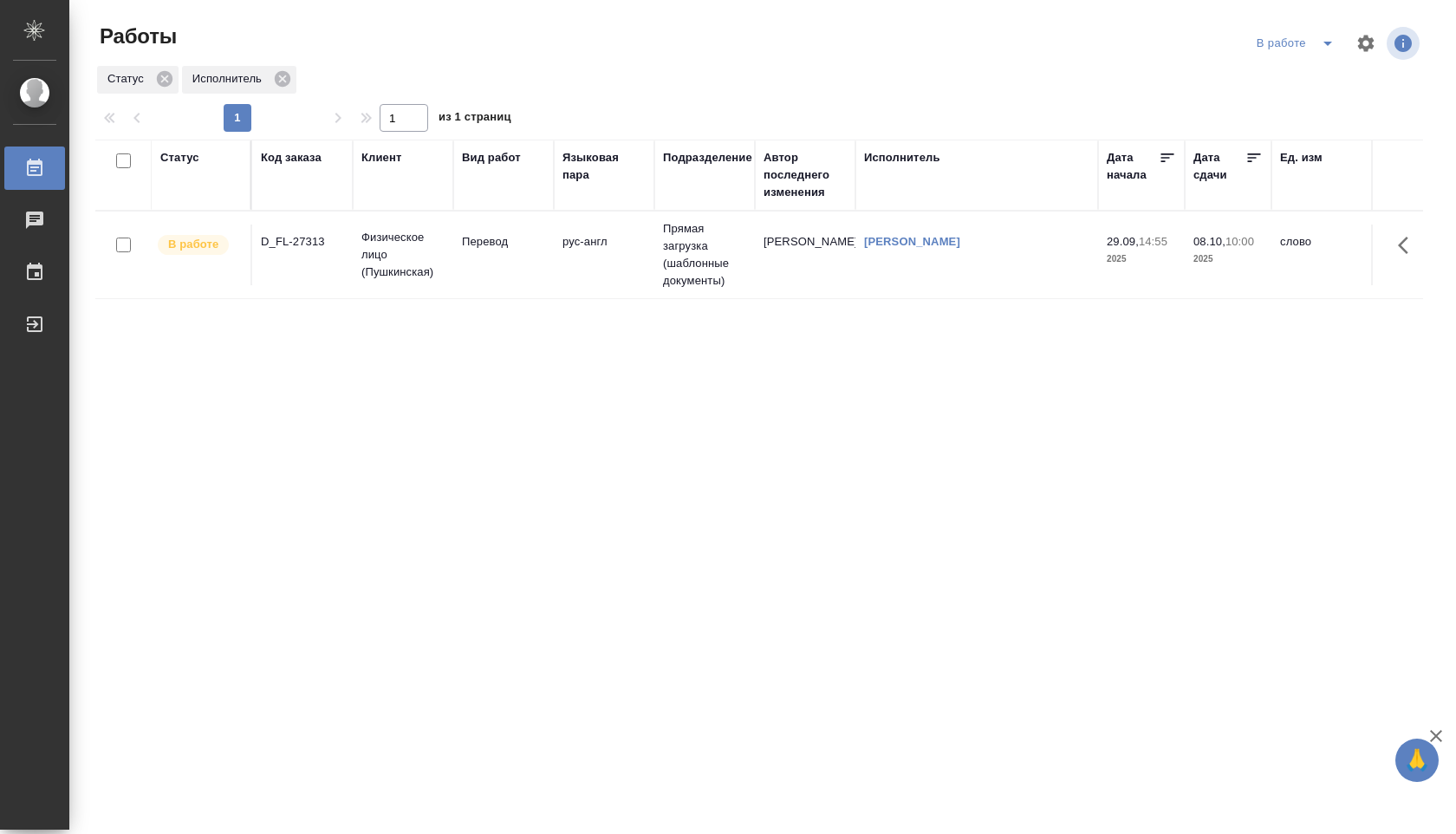
click at [924, 154] on div "Исполнитель" at bounding box center [902, 158] width 76 height 18
click at [525, 269] on td "Перевод" at bounding box center [503, 255] width 100 height 60
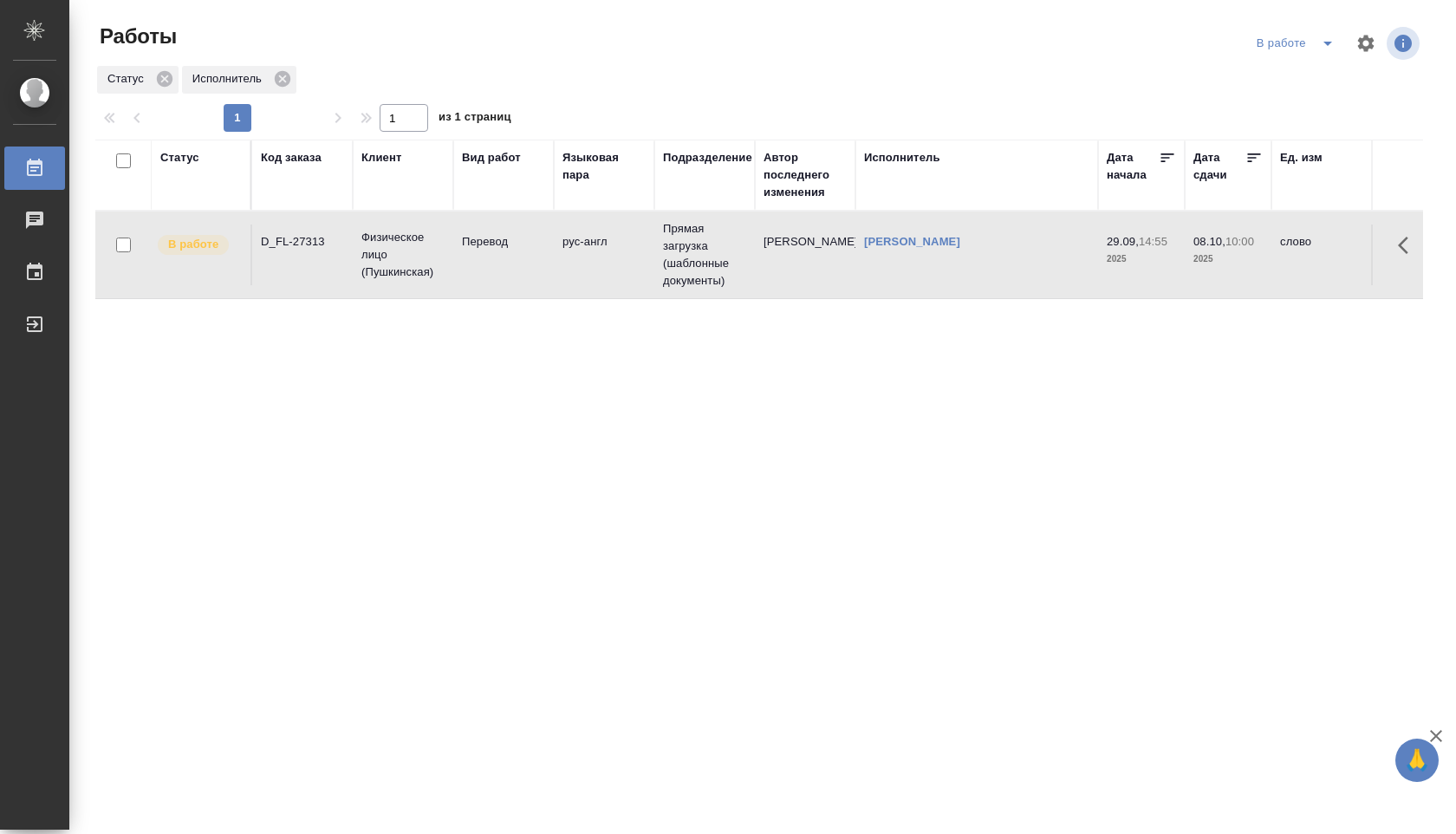
click at [525, 269] on td "Перевод" at bounding box center [503, 255] width 100 height 60
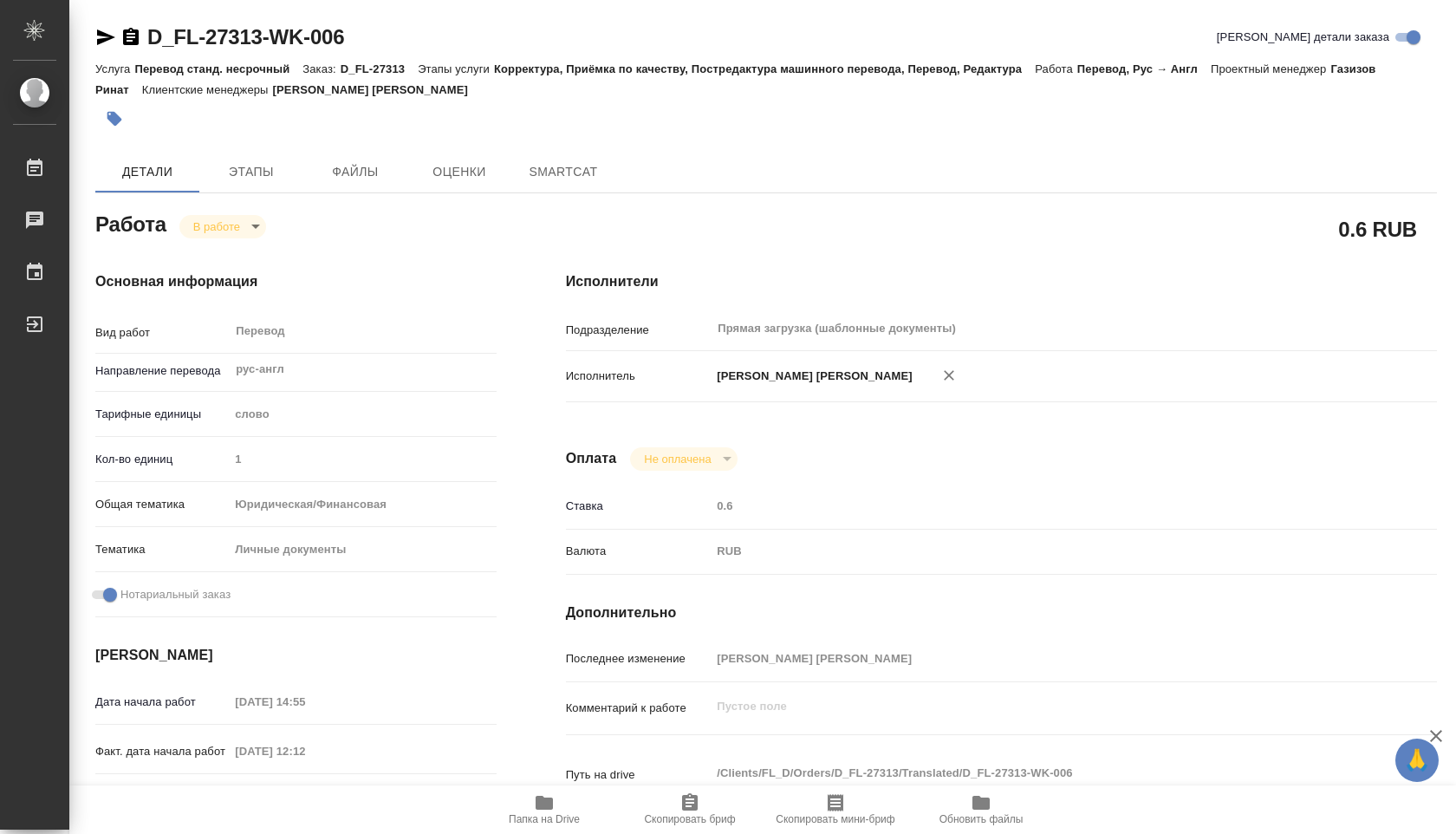
type textarea "x"
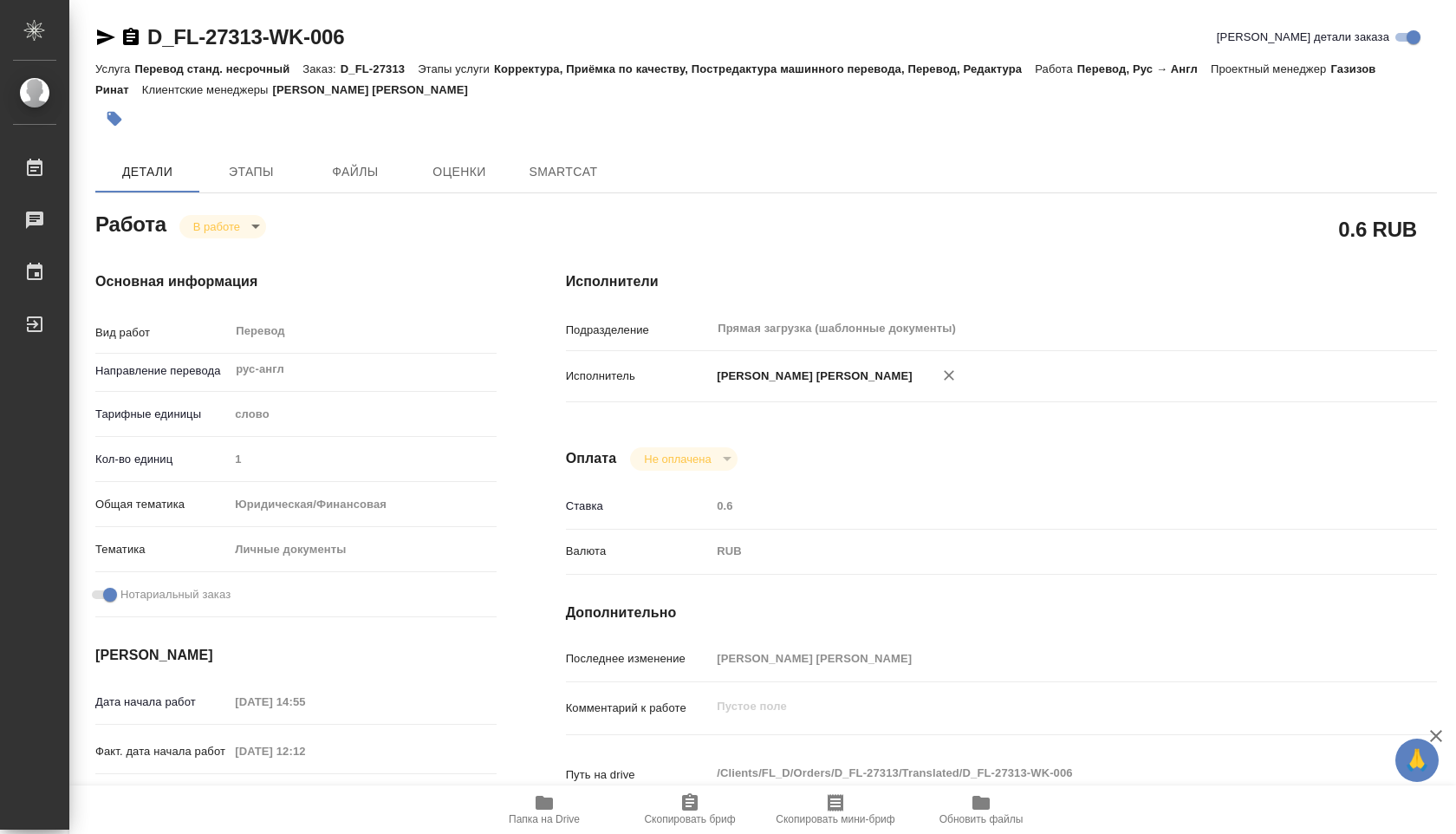
type textarea "x"
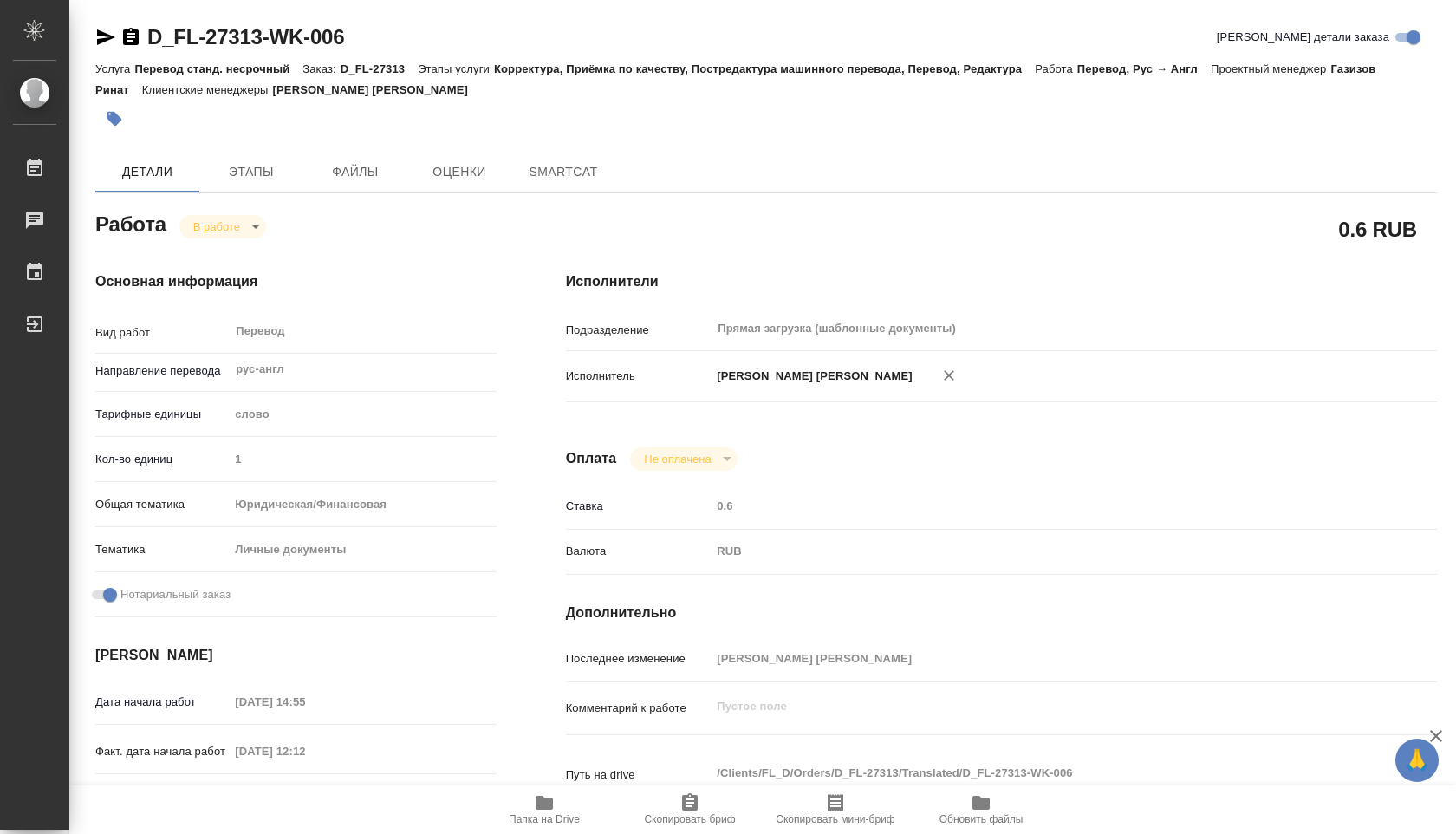
type textarea "x"
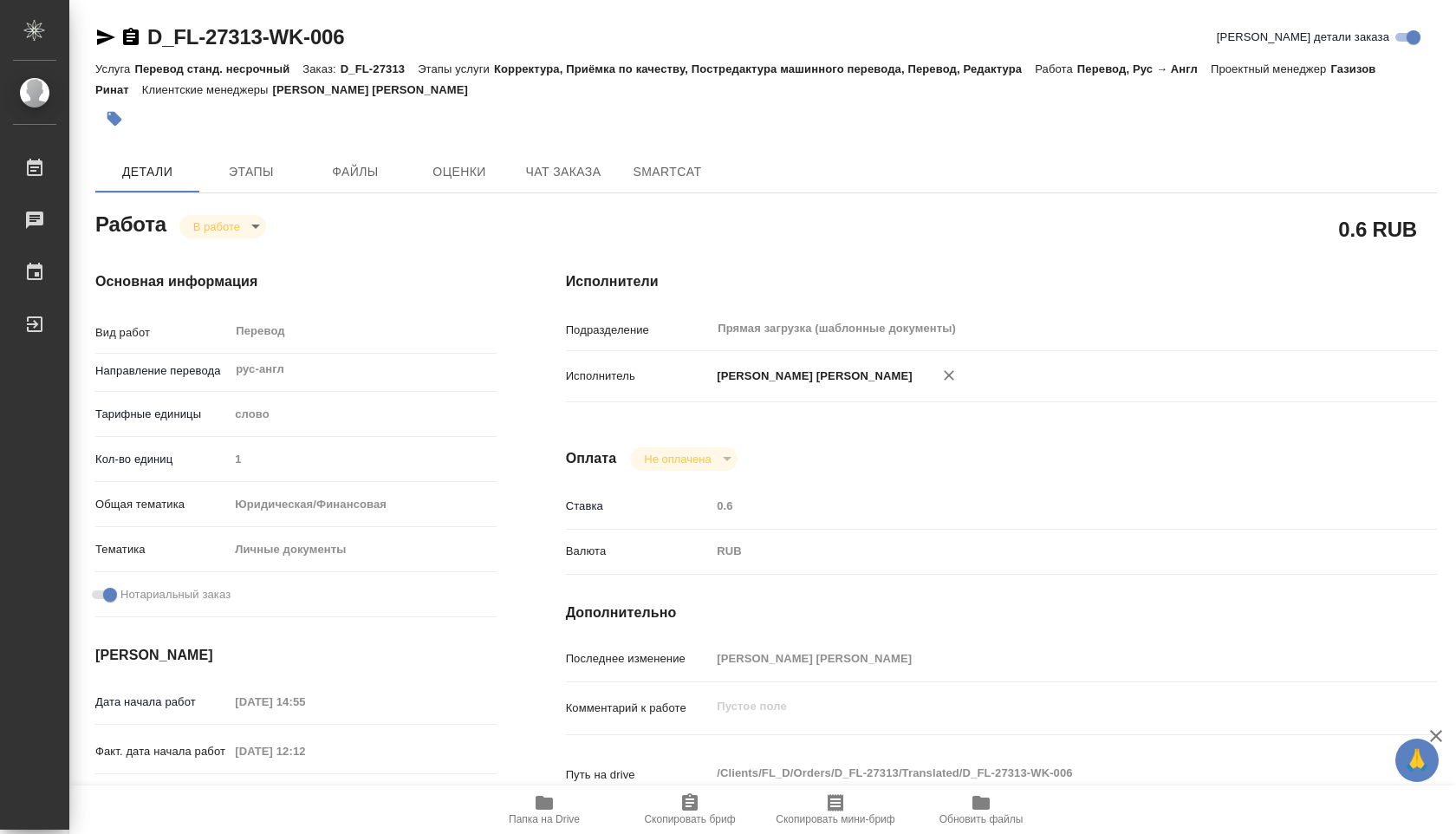
type textarea "x"
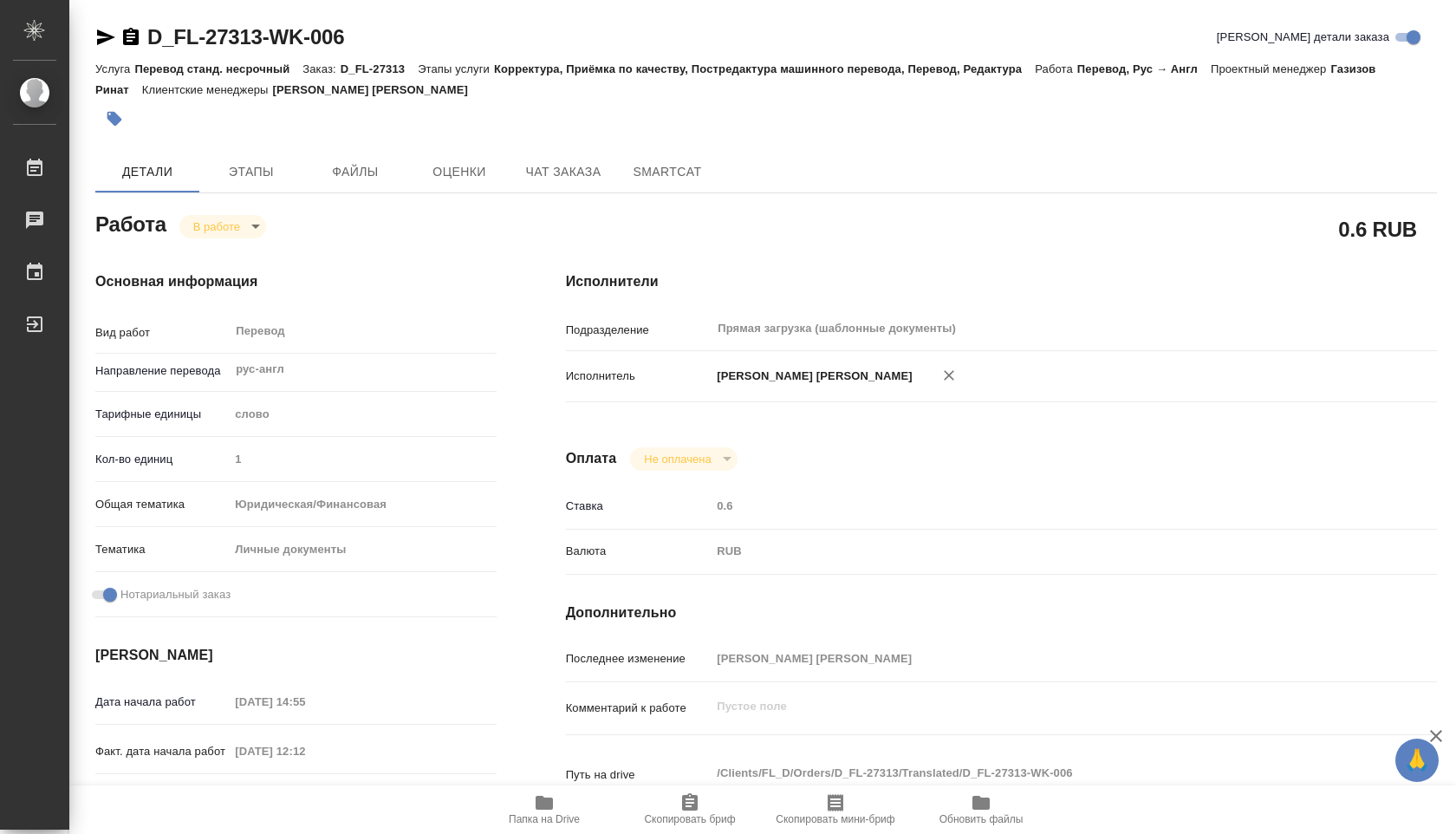
type textarea "x"
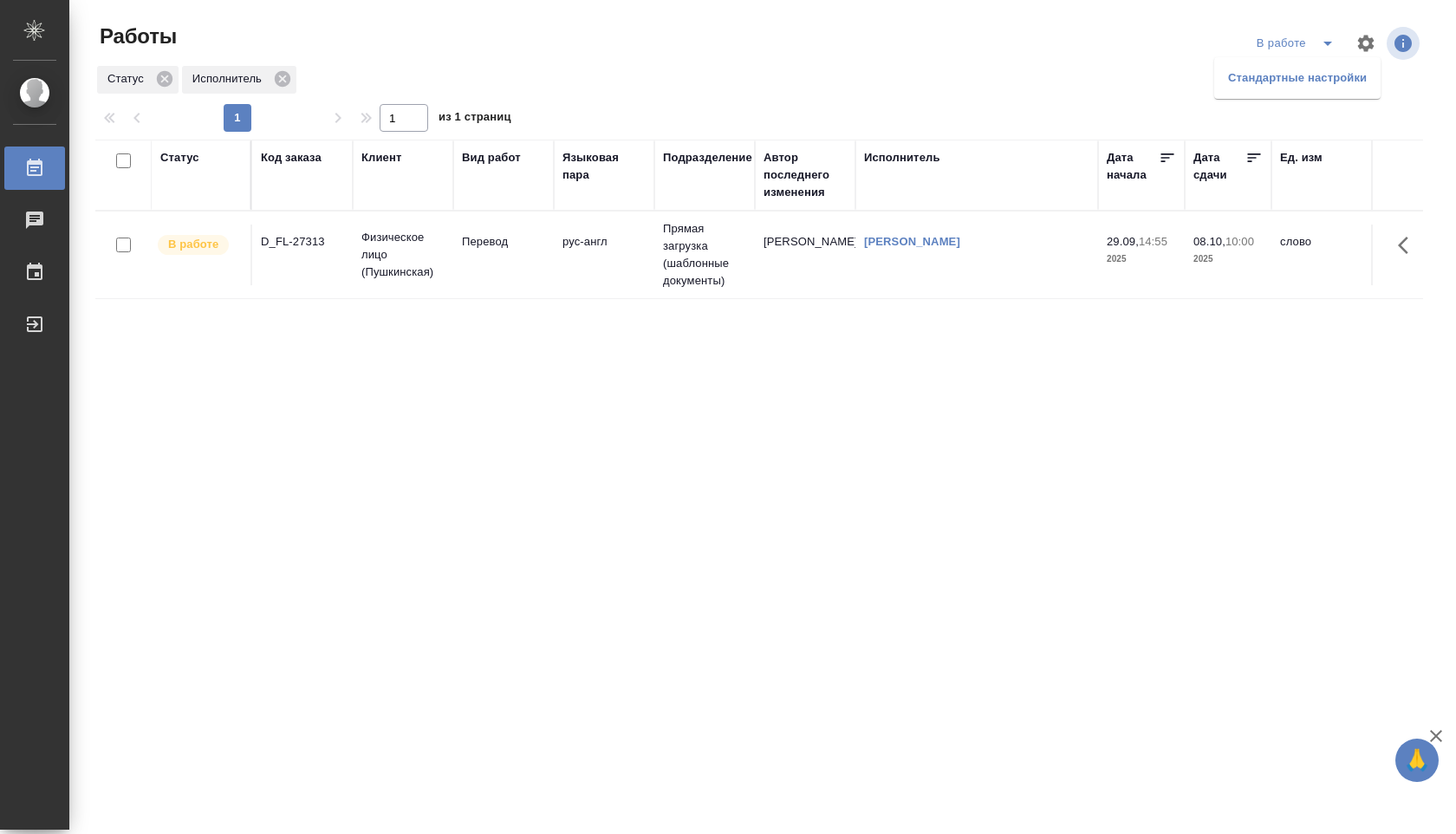
click at [1268, 75] on li "Стандартные настройки" at bounding box center [1298, 77] width 167 height 28
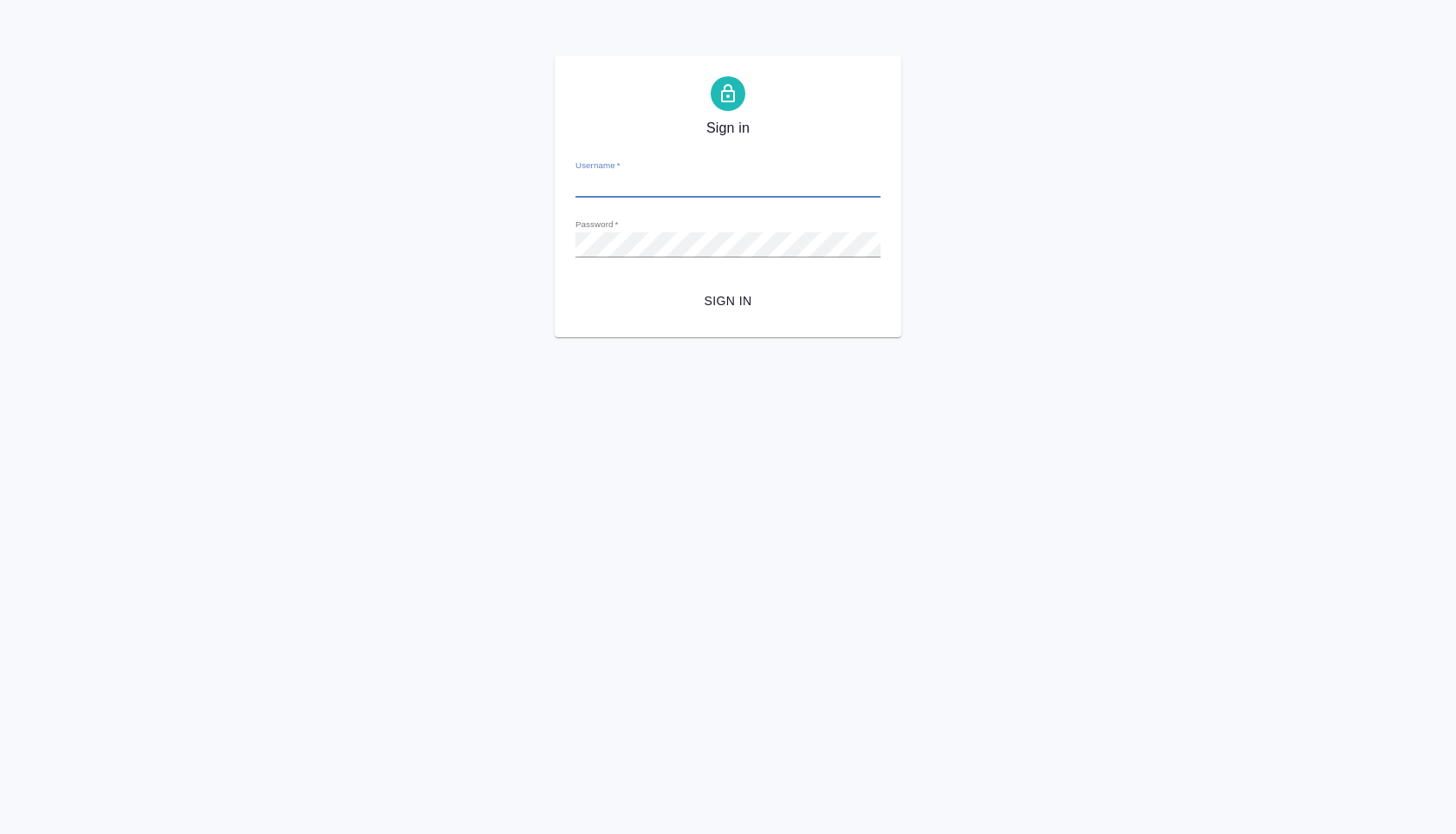
type input "[EMAIL_ADDRESS][DOMAIN_NAME]"
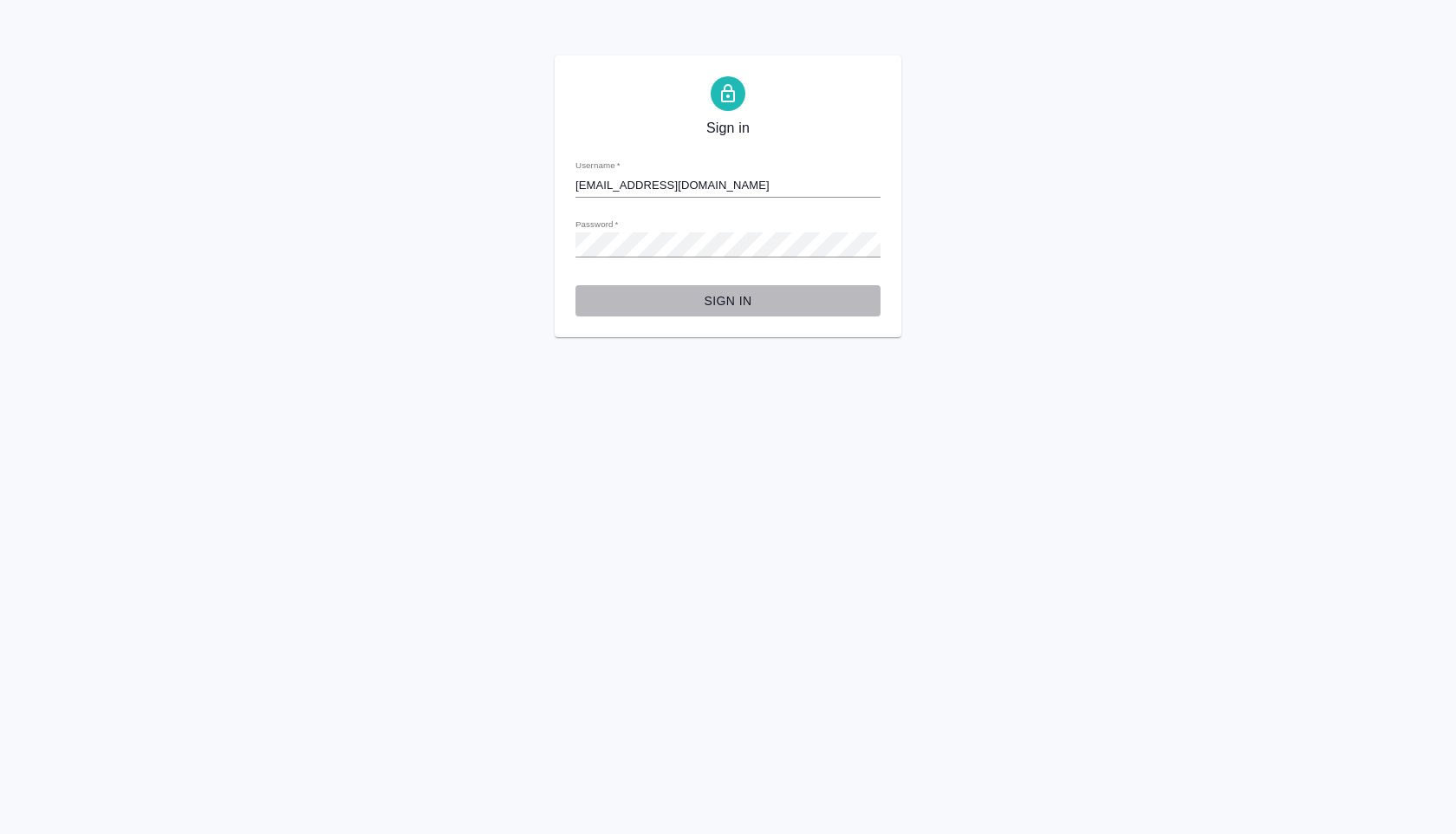
click at [715, 315] on button "Sign in" at bounding box center [728, 301] width 305 height 32
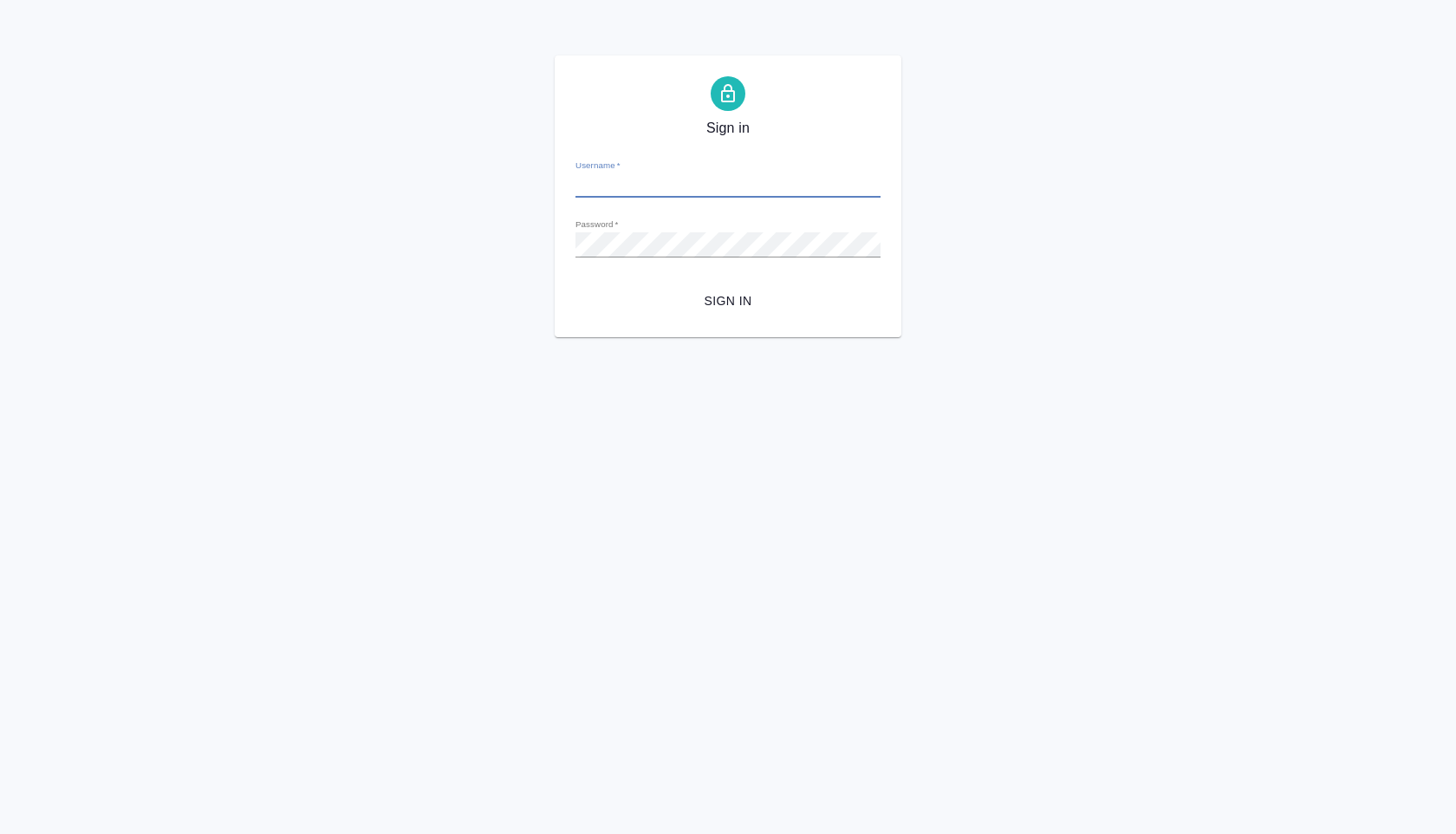
type input "[EMAIL_ADDRESS][DOMAIN_NAME]"
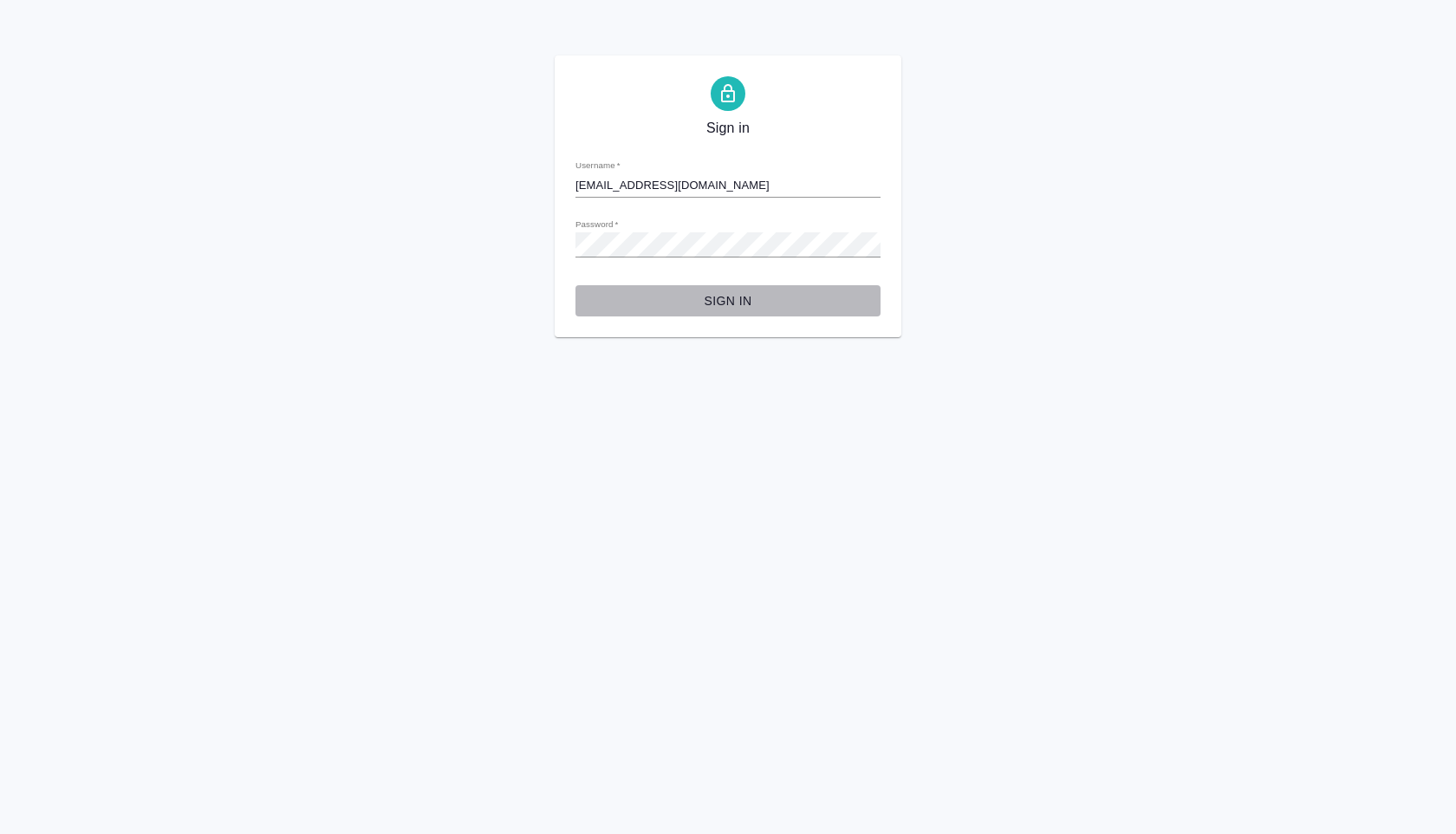
click at [725, 302] on span "Sign in" at bounding box center [728, 301] width 278 height 21
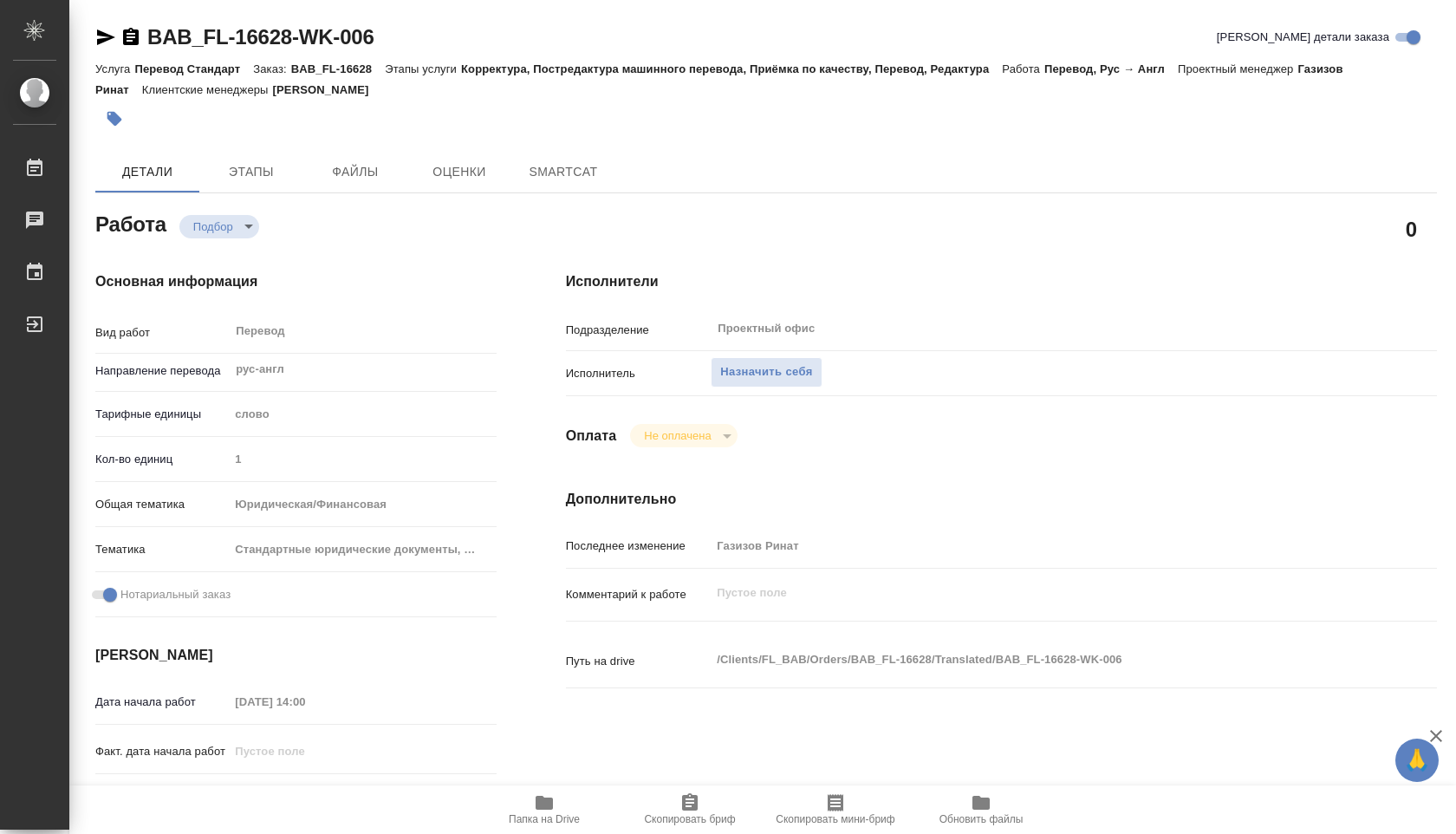
type textarea "x"
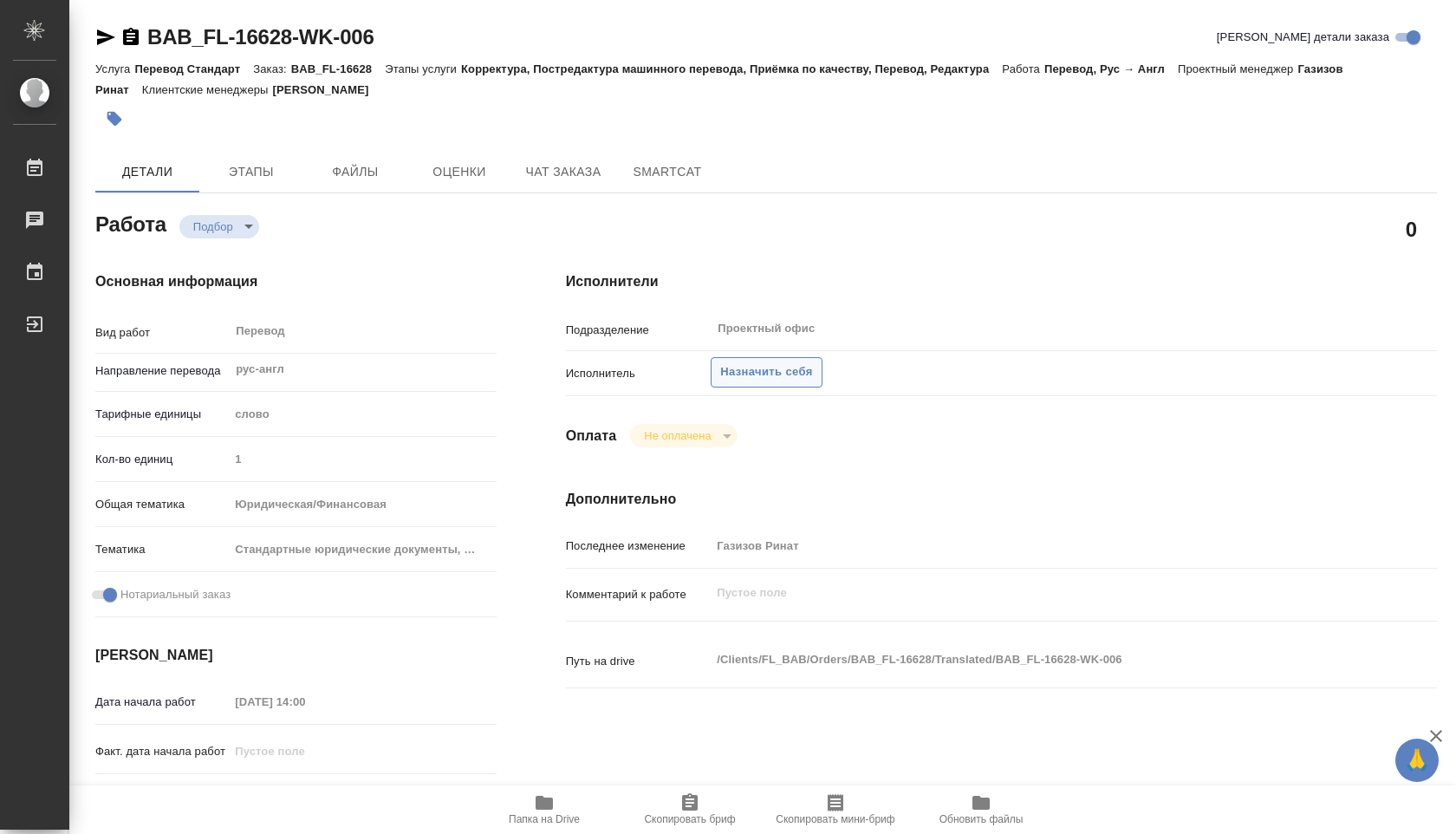
click at [802, 377] on span "Назначить себя" at bounding box center [767, 372] width 92 height 20
type textarea "x"
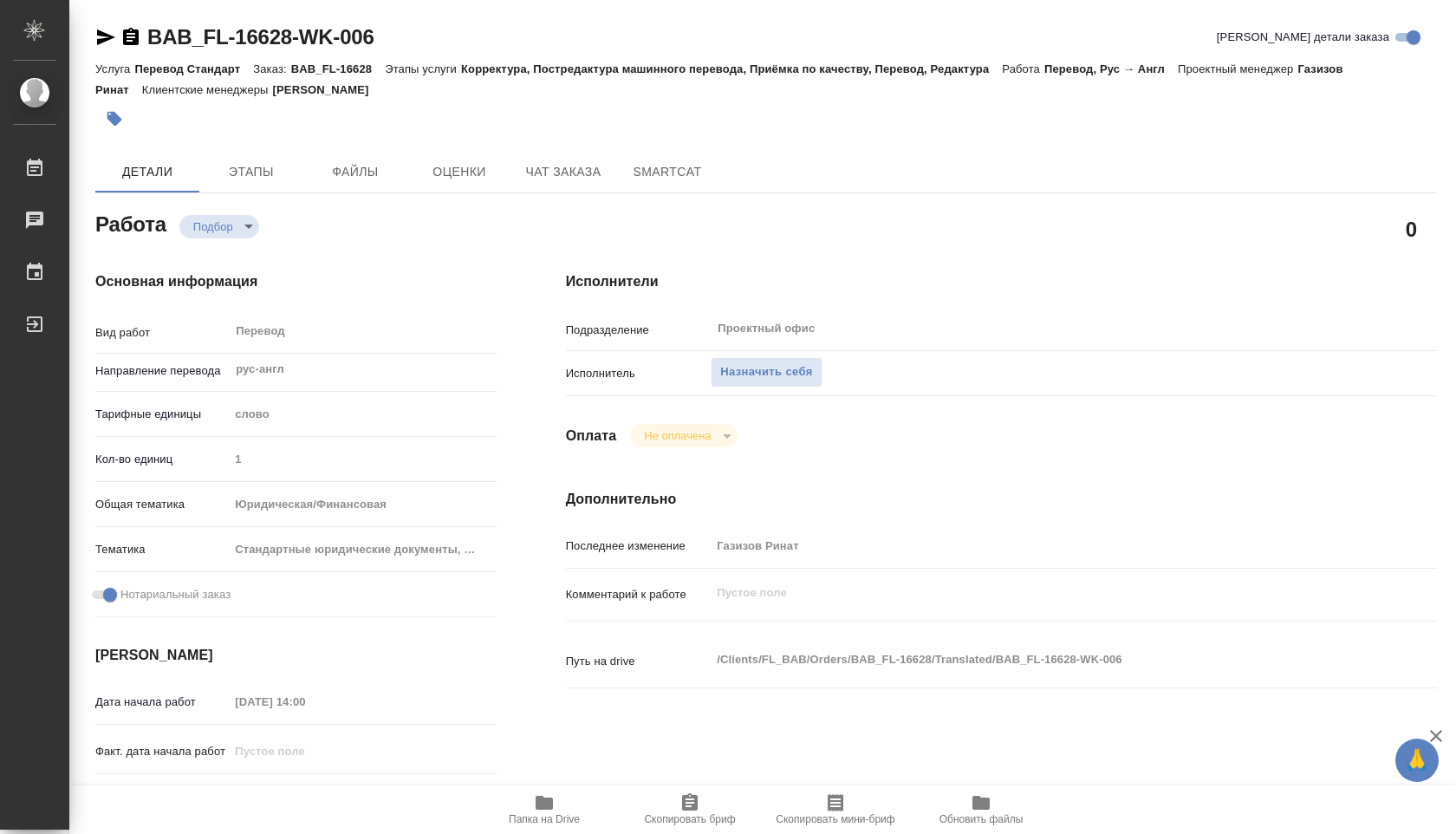
type textarea "x"
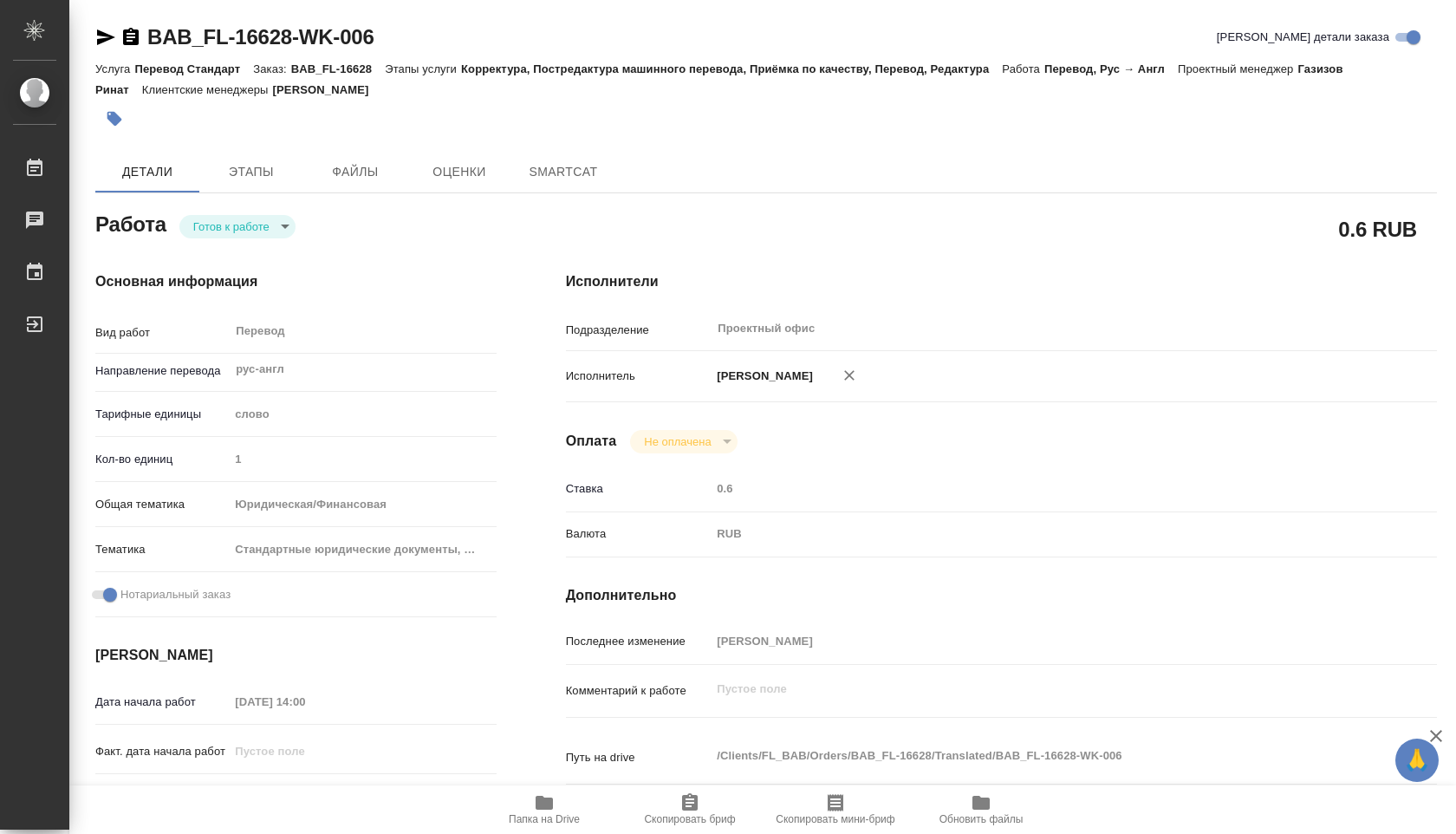
type textarea "x"
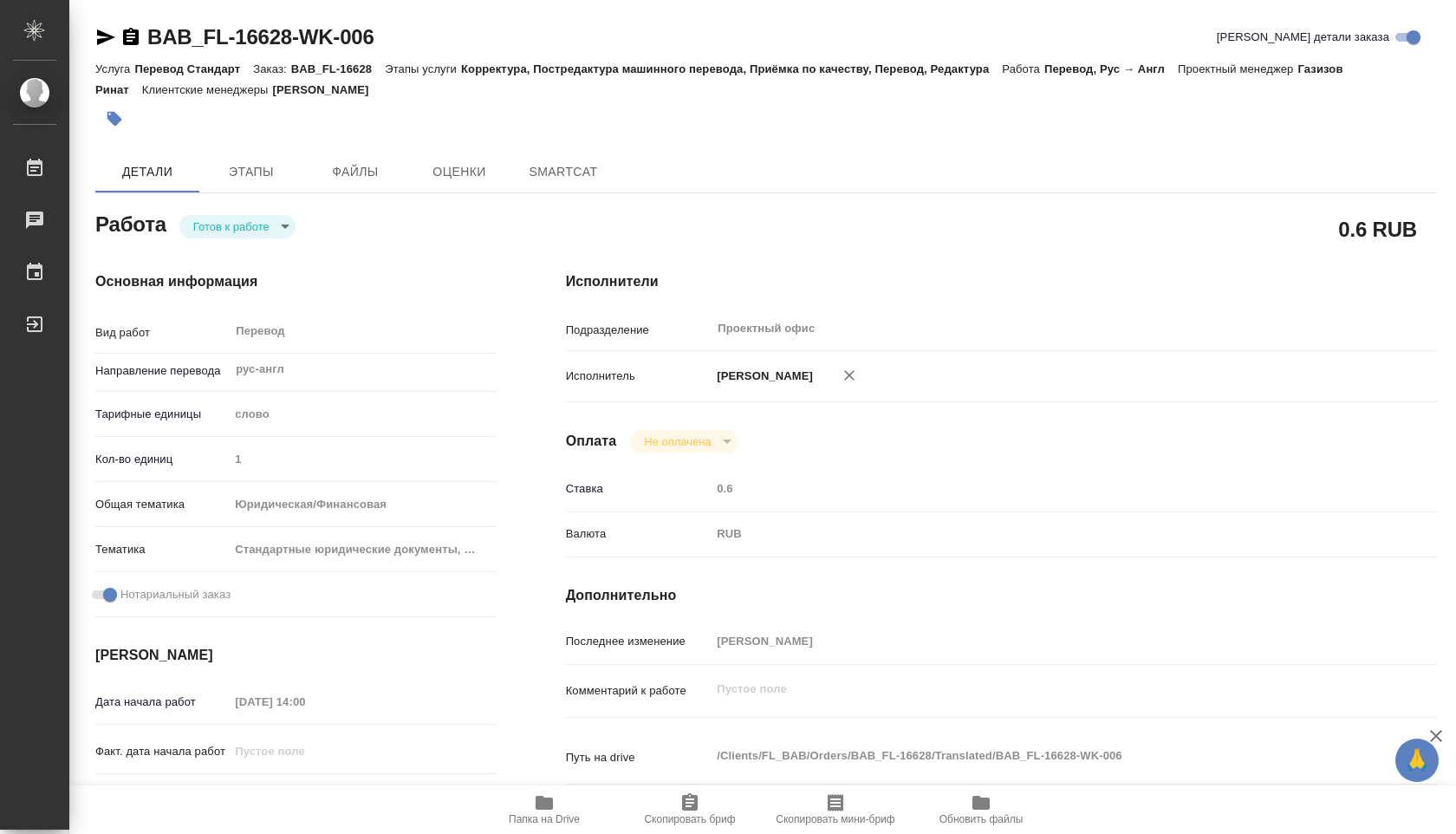
type textarea "x"
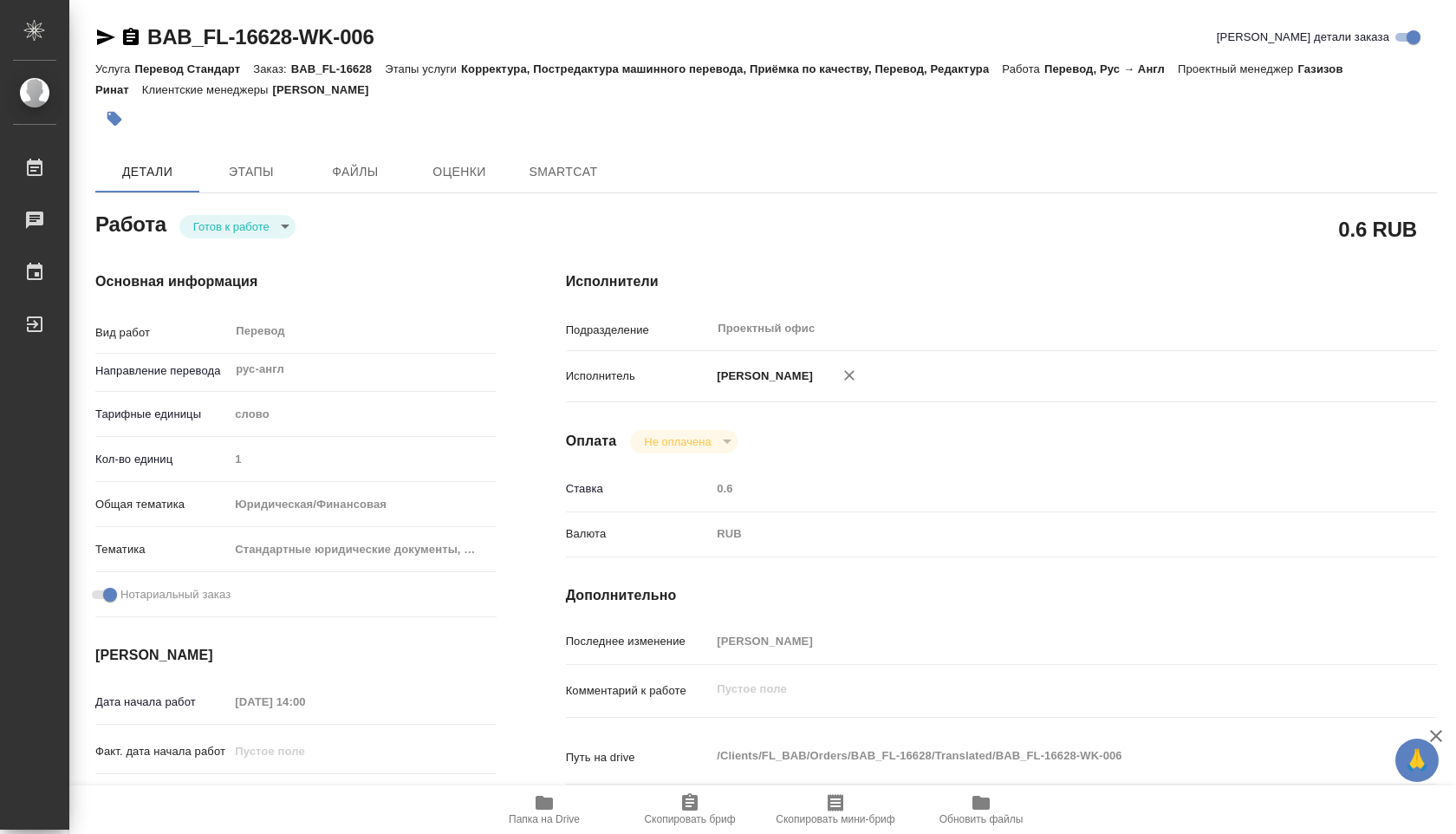
type textarea "x"
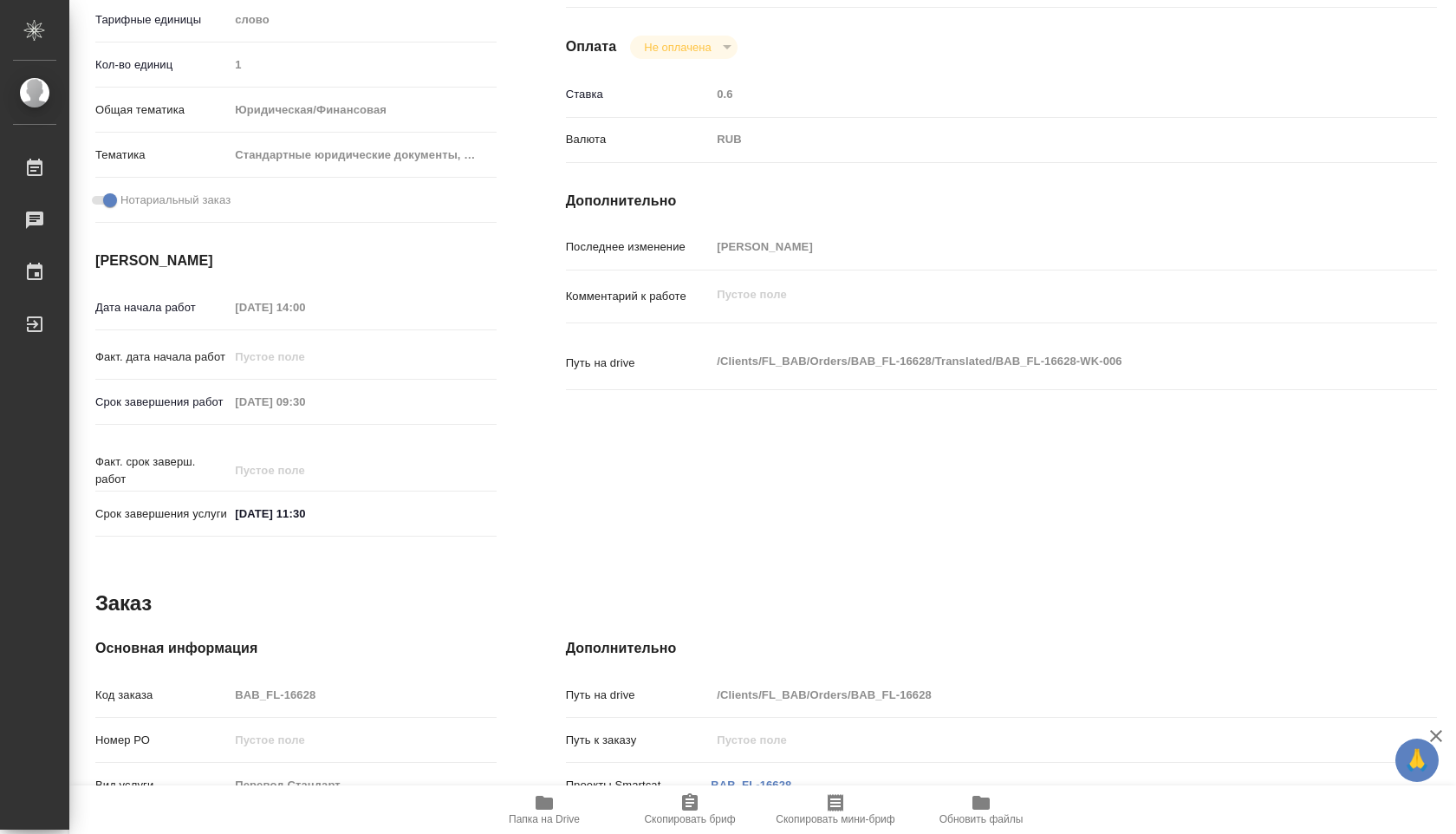
scroll to position [403, 0]
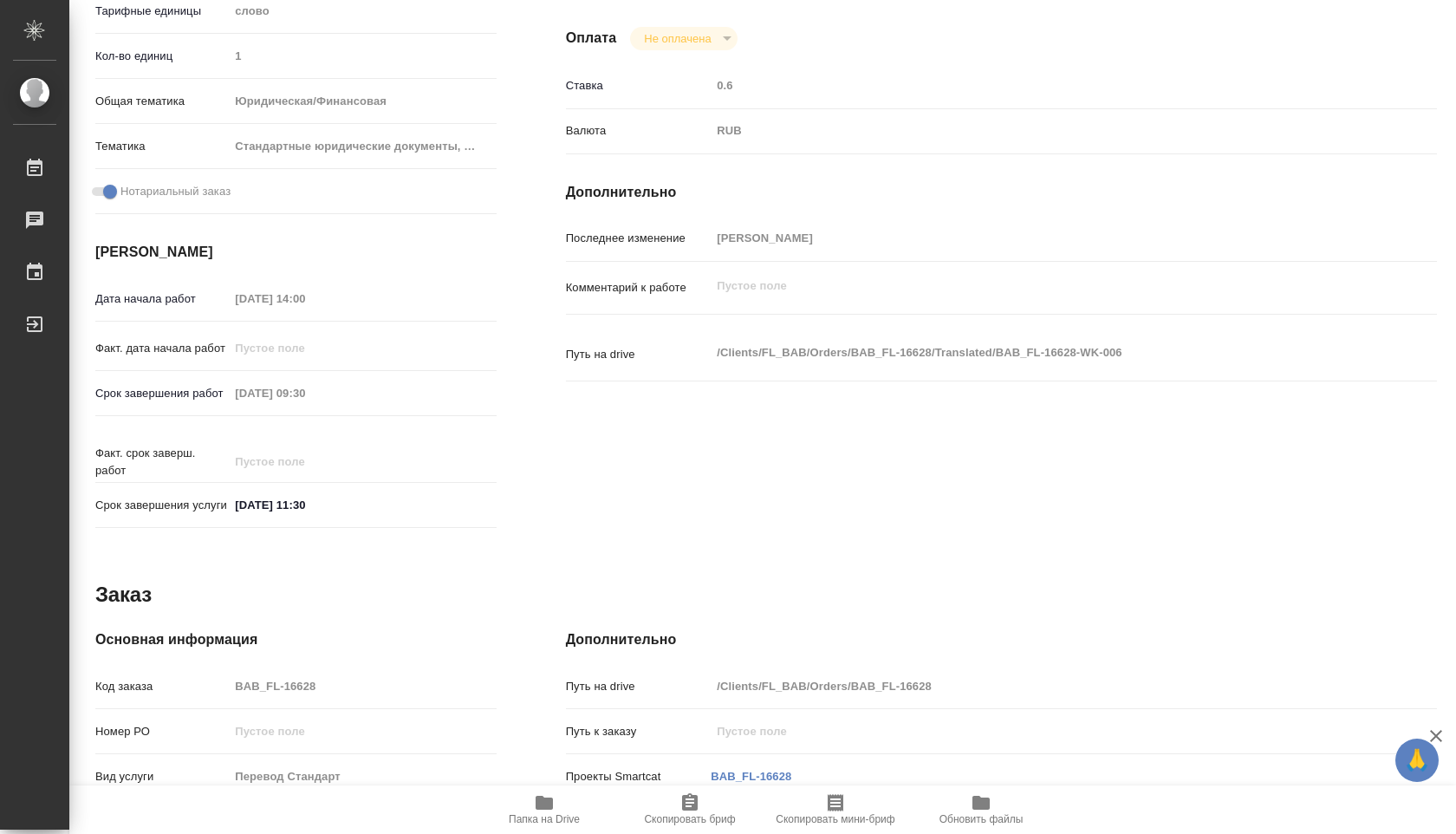
type textarea "x"
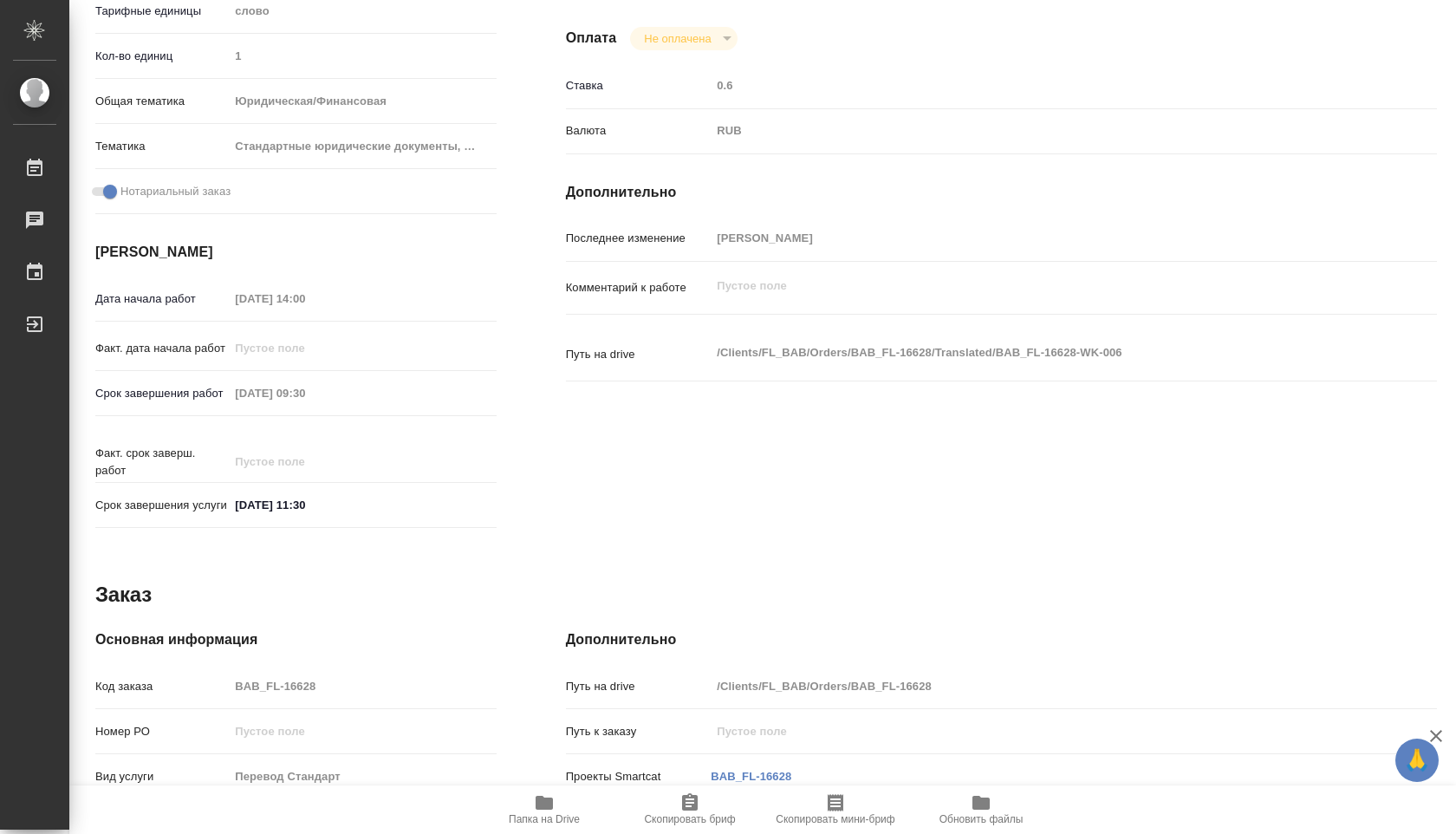
type textarea "x"
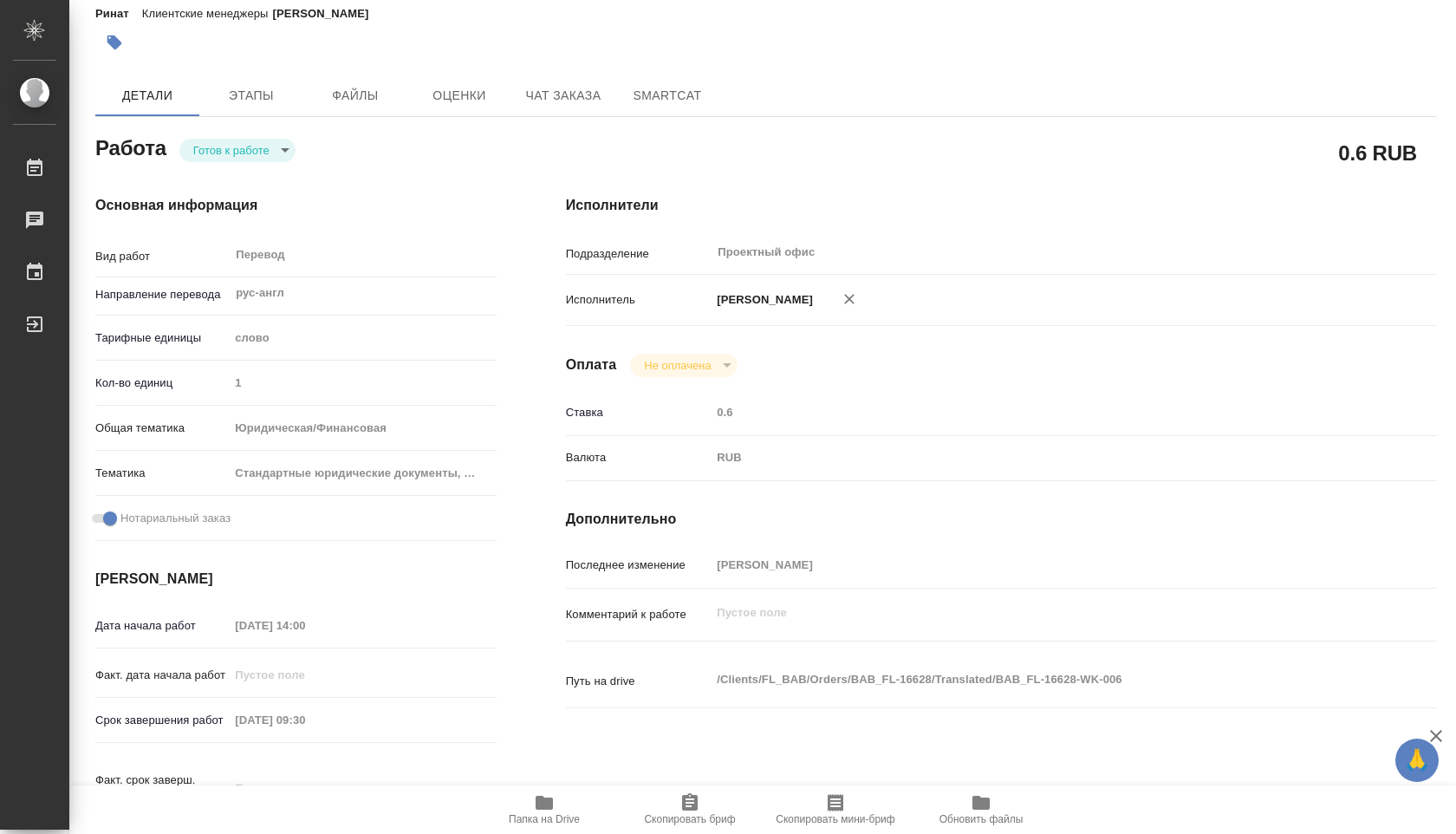
scroll to position [0, 0]
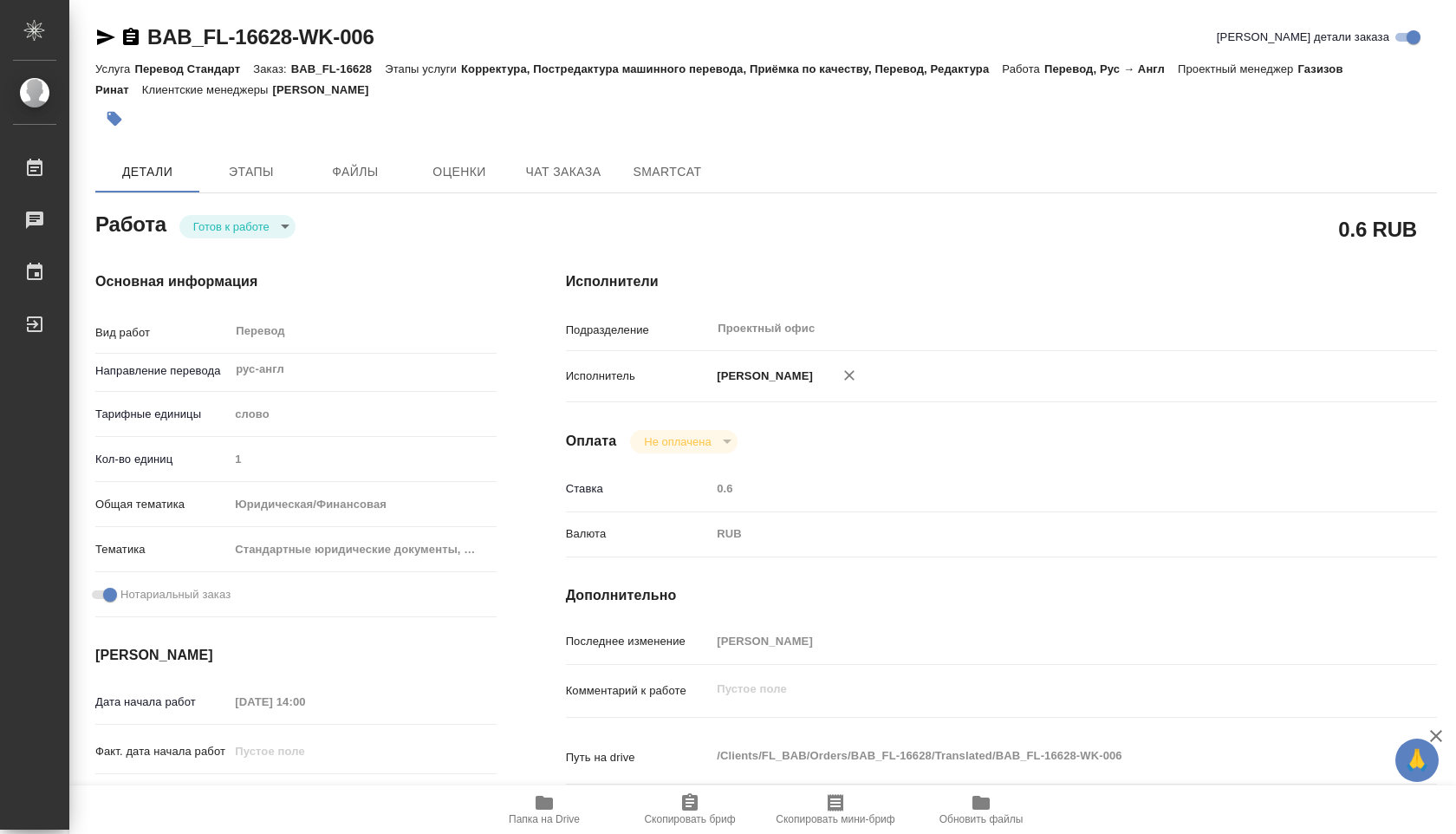
click at [286, 224] on body "🙏 .cls-1 fill:#fff; AWATERA Shuvalova Anna Работы 0 Чаты График Выйти BAB_FL-16…" at bounding box center [728, 417] width 1456 height 834
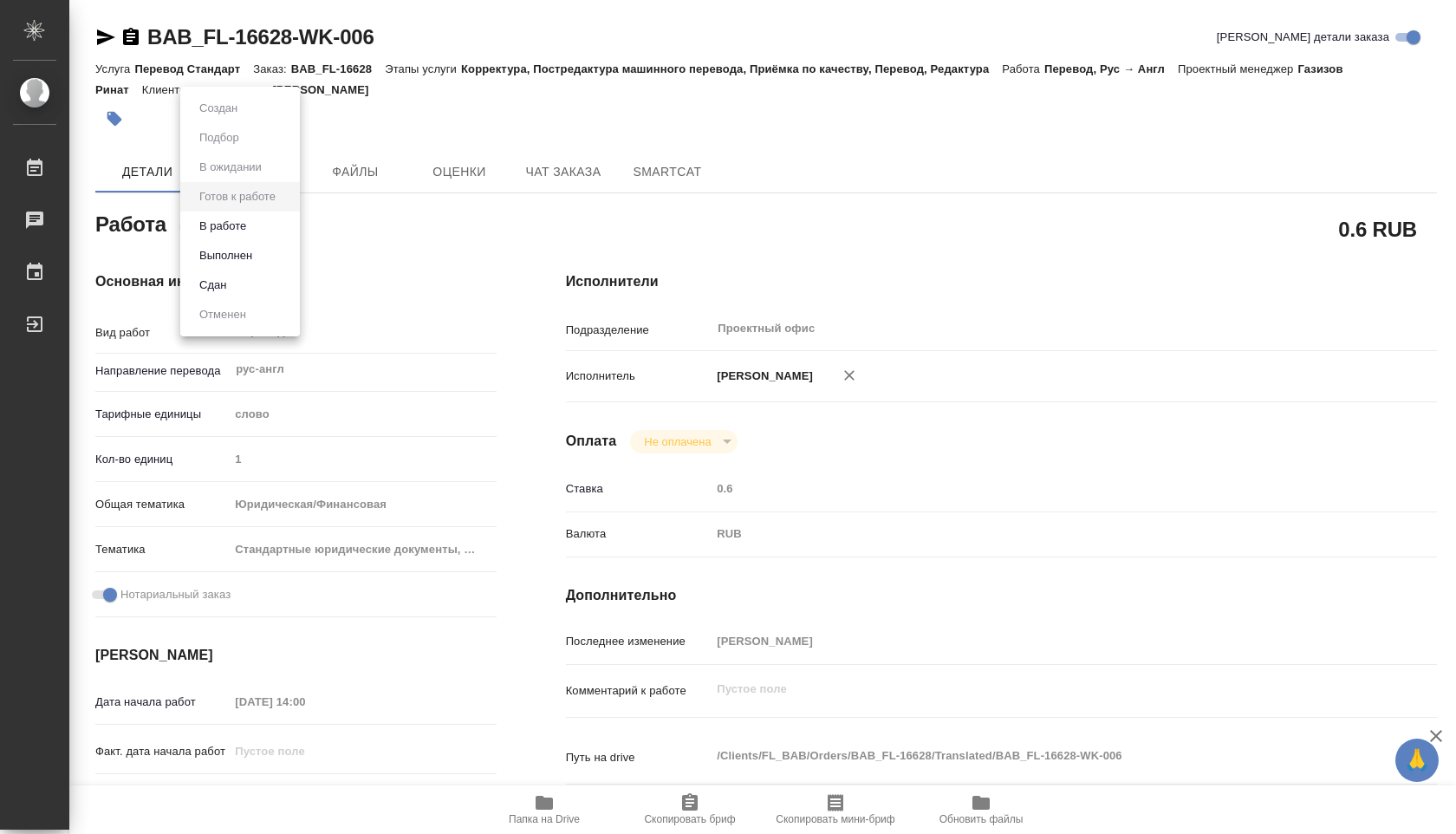
click at [263, 215] on li "В работе" at bounding box center [240, 225] width 120 height 29
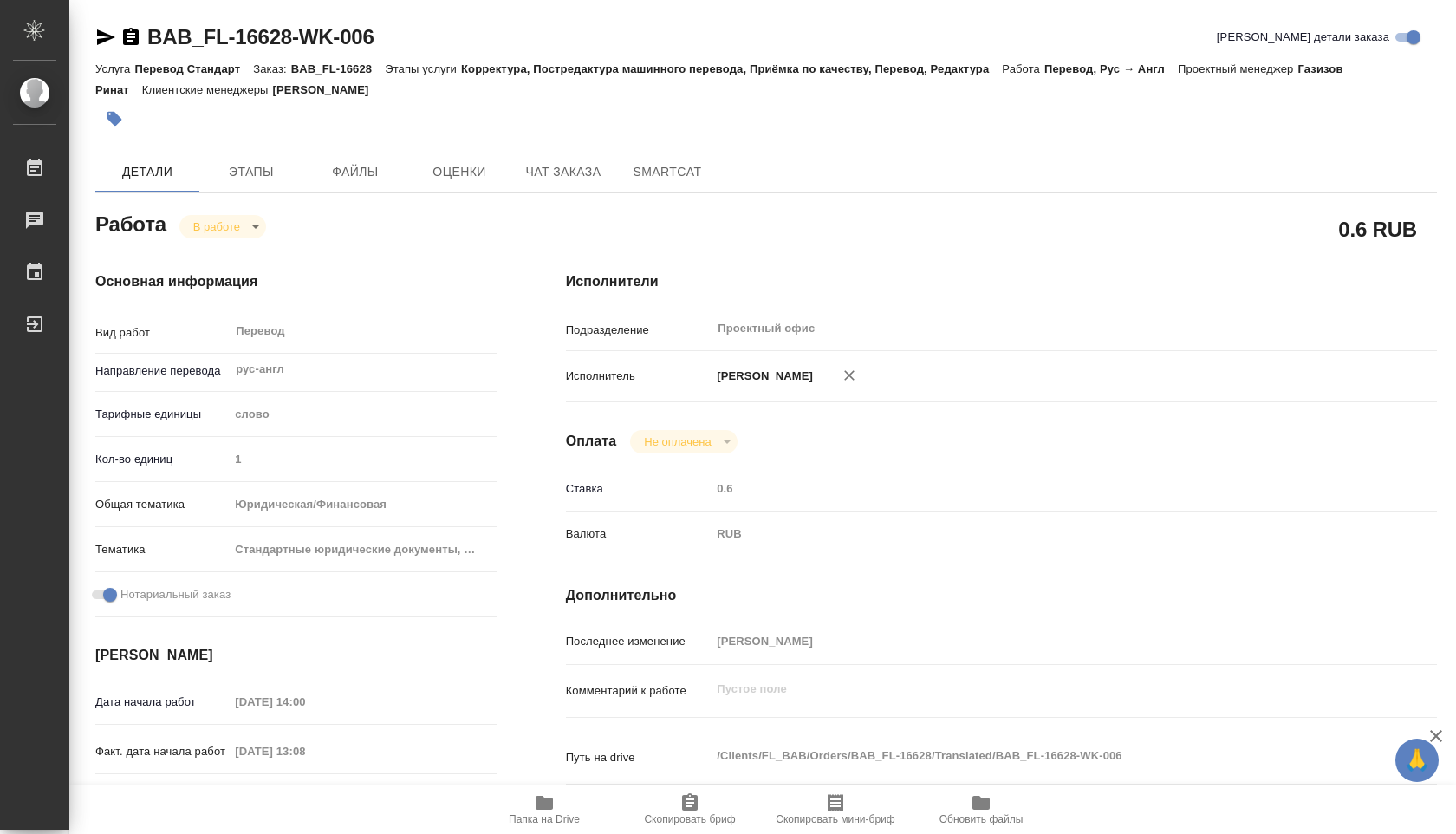
type textarea "x"
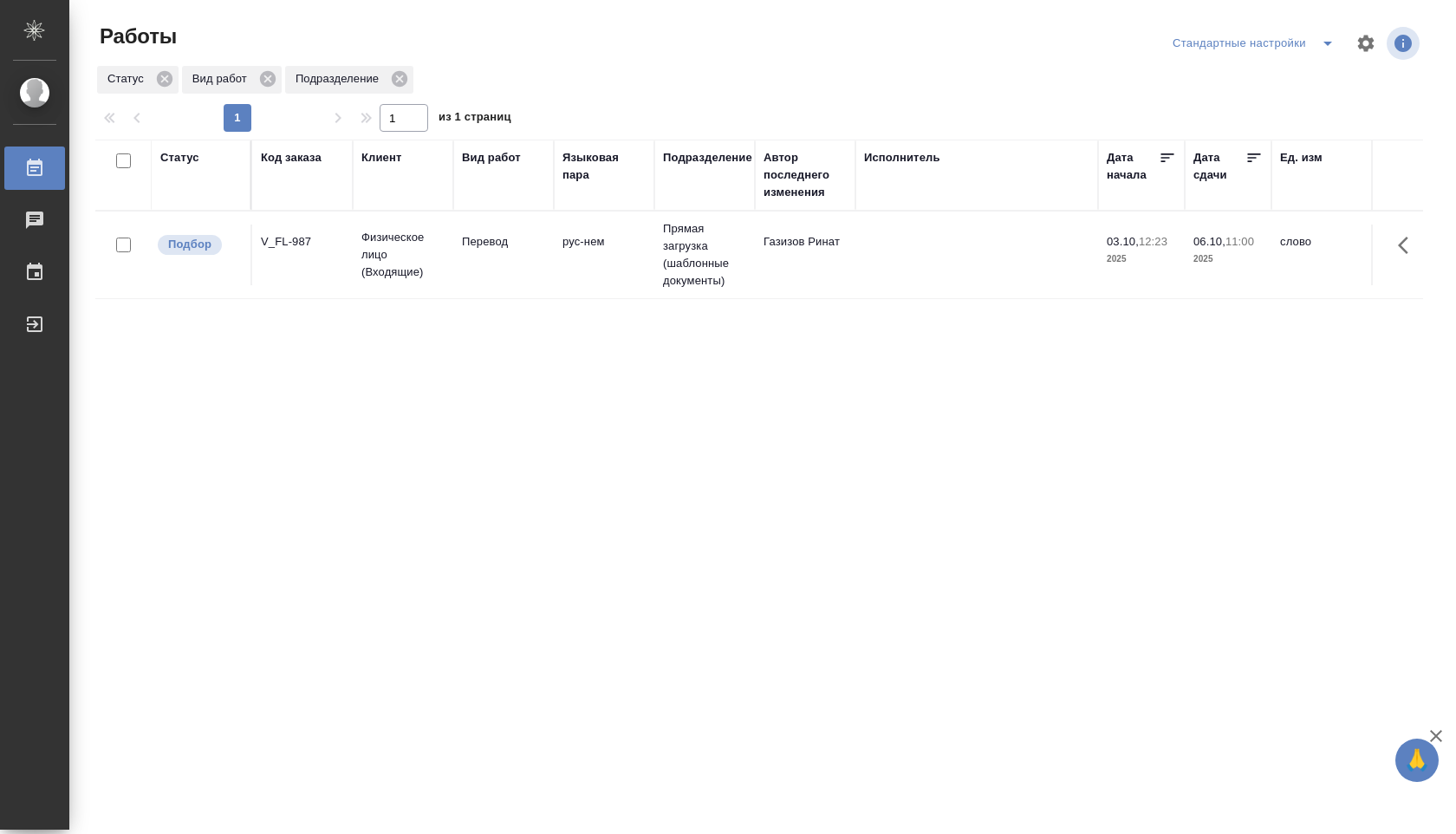
click at [1319, 59] on div "Стандартные настройки" at bounding box center [1295, 43] width 255 height 42
click at [1319, 47] on icon "split button" at bounding box center [1327, 43] width 20 height 20
click at [1287, 76] on li "В работе" at bounding box center [1254, 77] width 181 height 28
